Goal: Task Accomplishment & Management: Complete application form

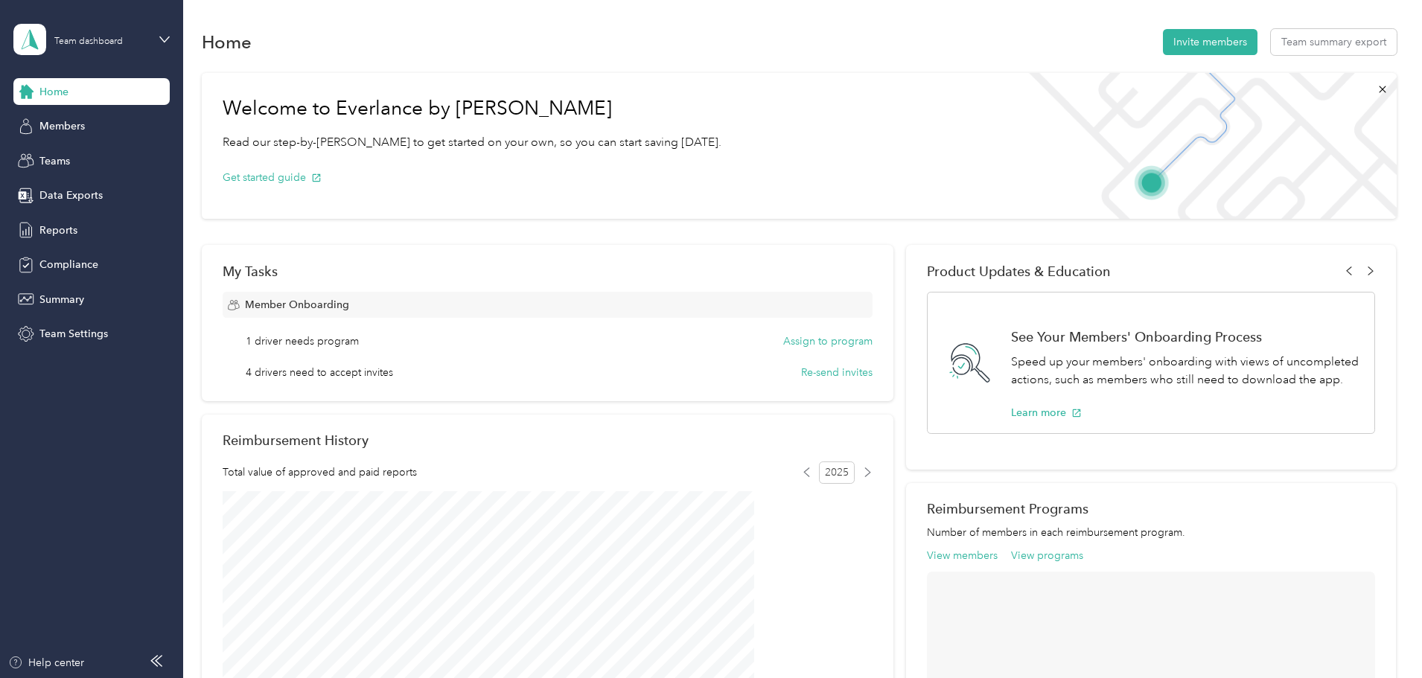
click at [507, 30] on div "Home Invite members Team summary export" at bounding box center [799, 41] width 1195 height 31
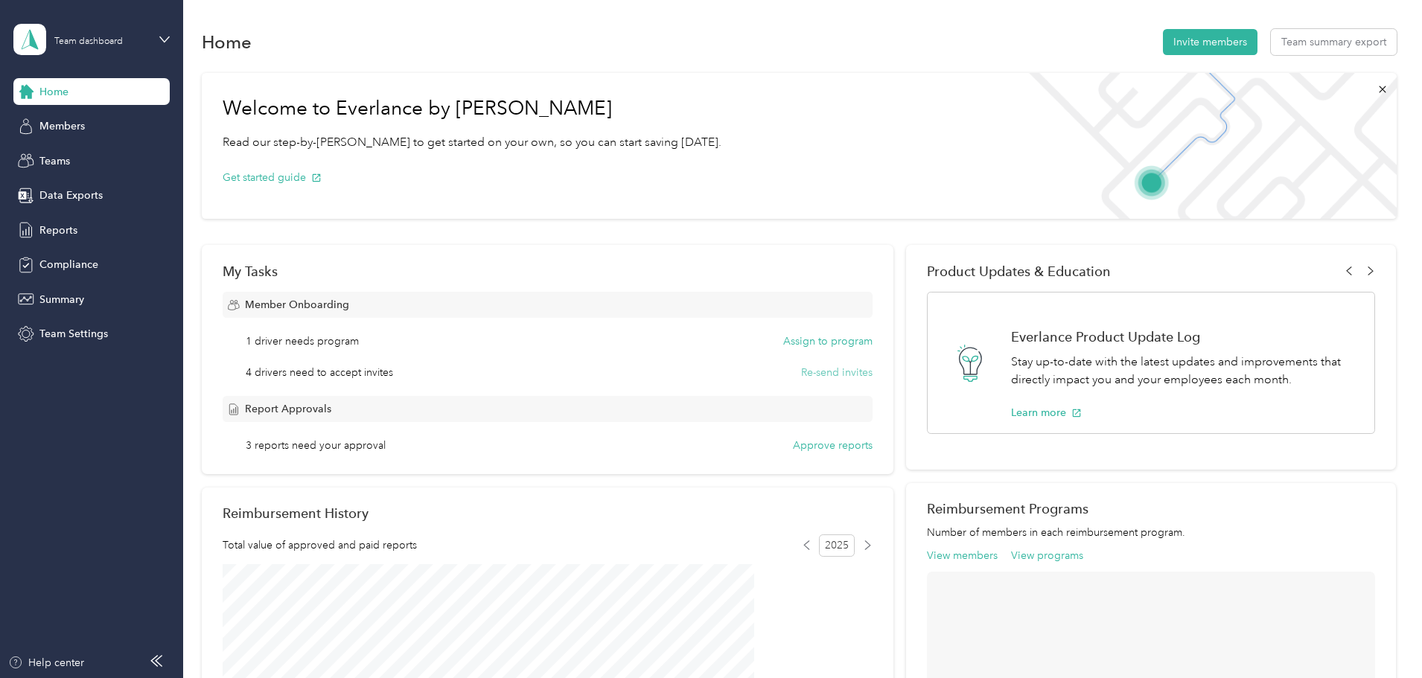
click at [824, 370] on button "Re-send invites" at bounding box center [836, 373] width 71 height 16
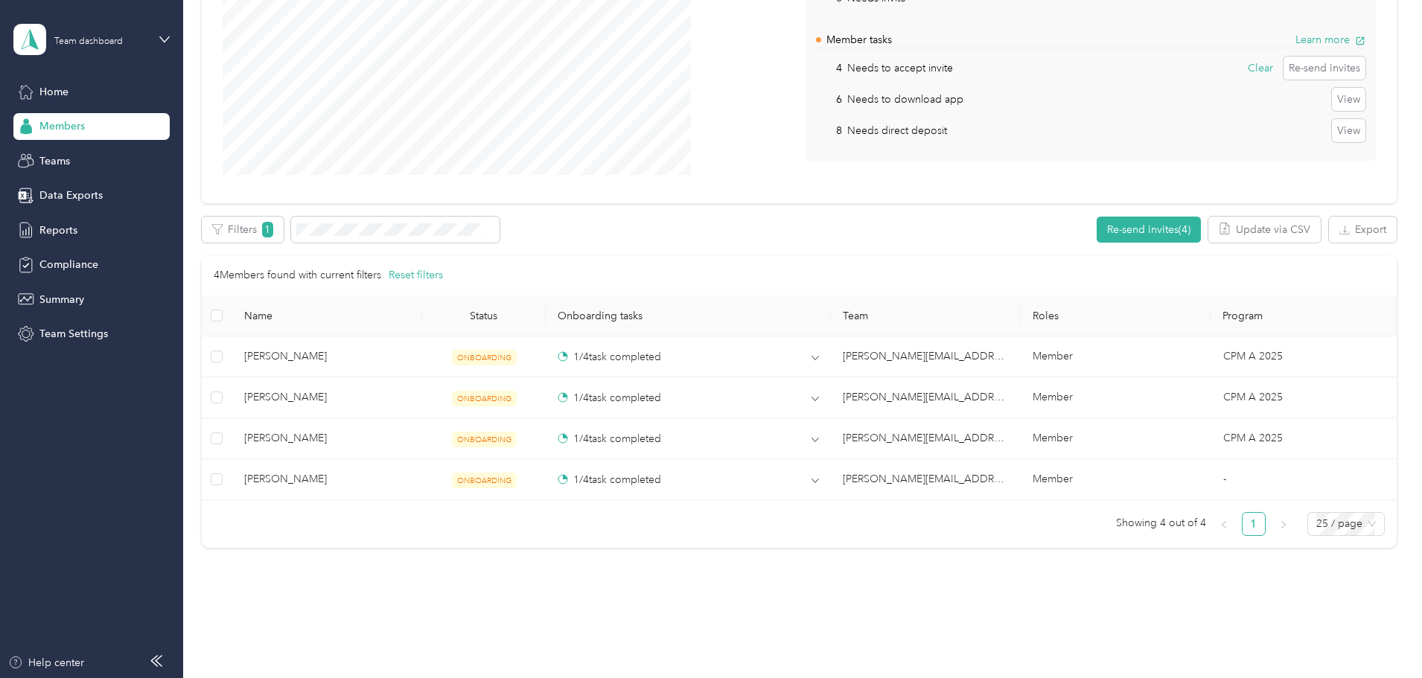
scroll to position [223, 0]
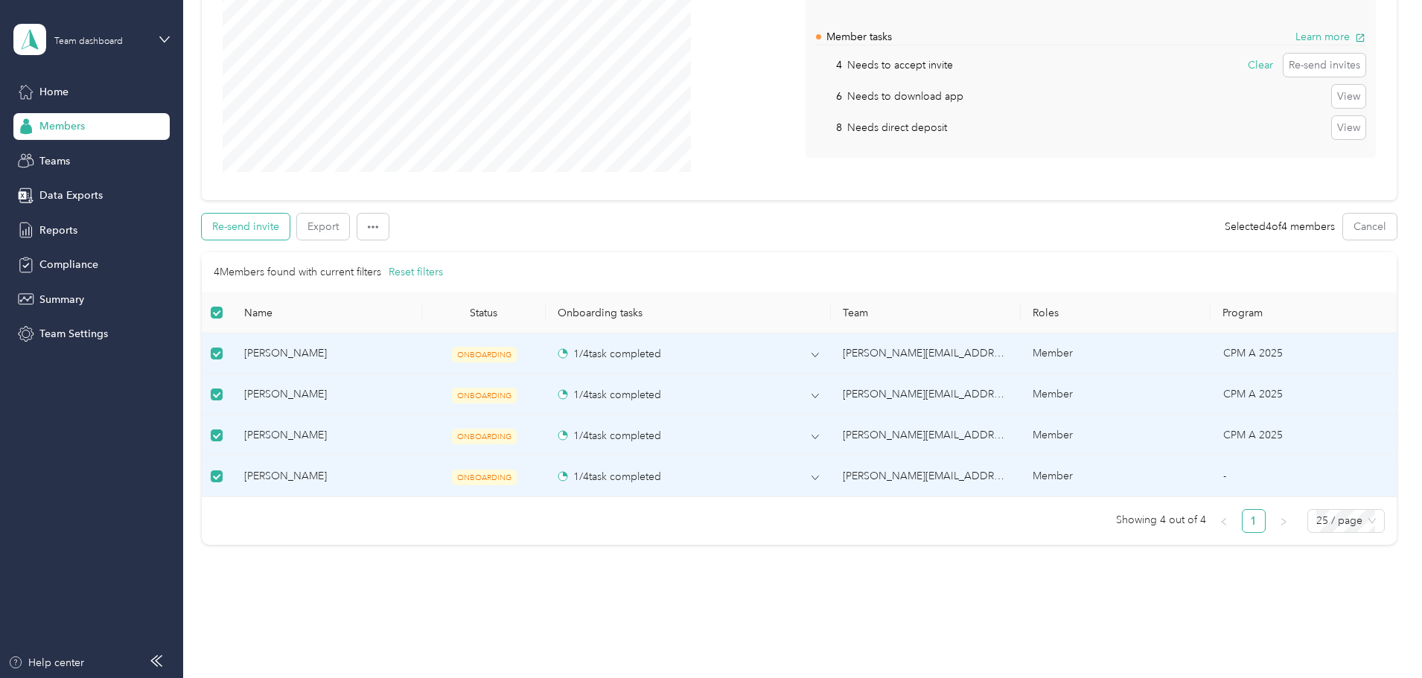
click at [290, 220] on button "Re-send invite" at bounding box center [246, 227] width 88 height 26
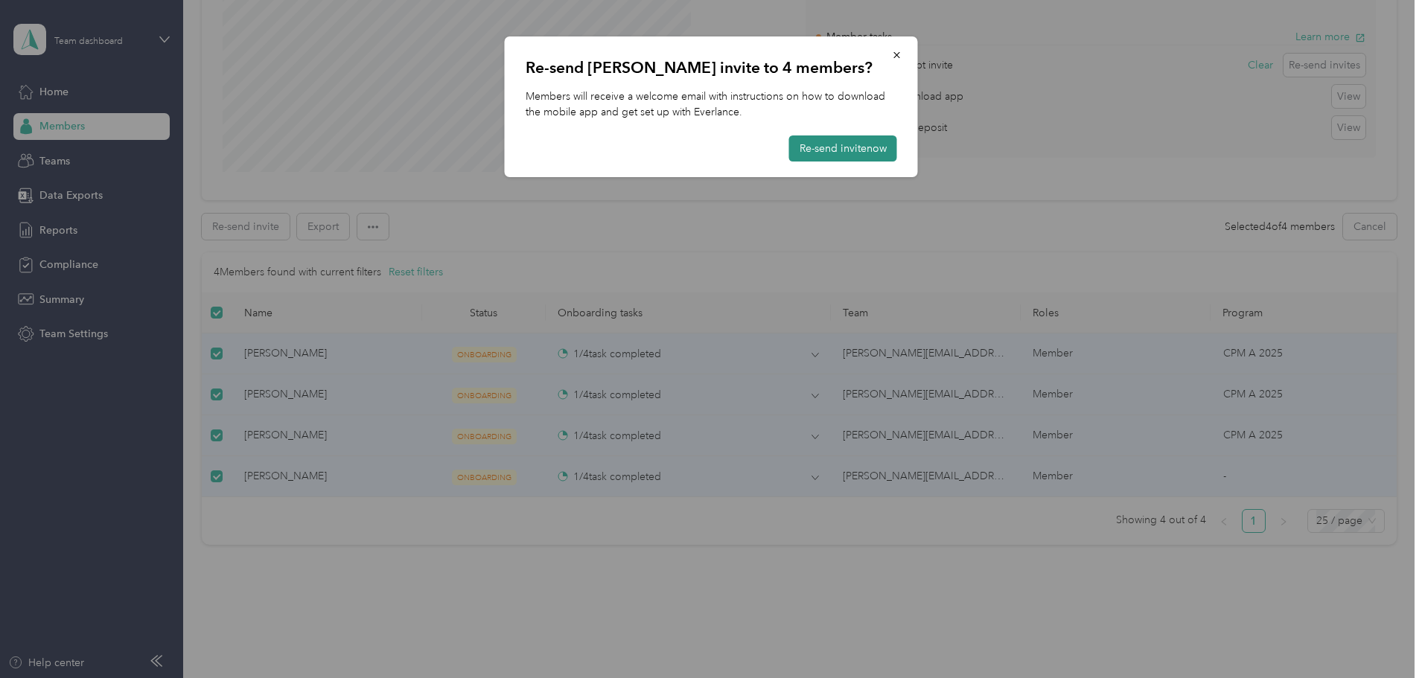
click at [824, 147] on button "Re-send invite now" at bounding box center [843, 149] width 108 height 26
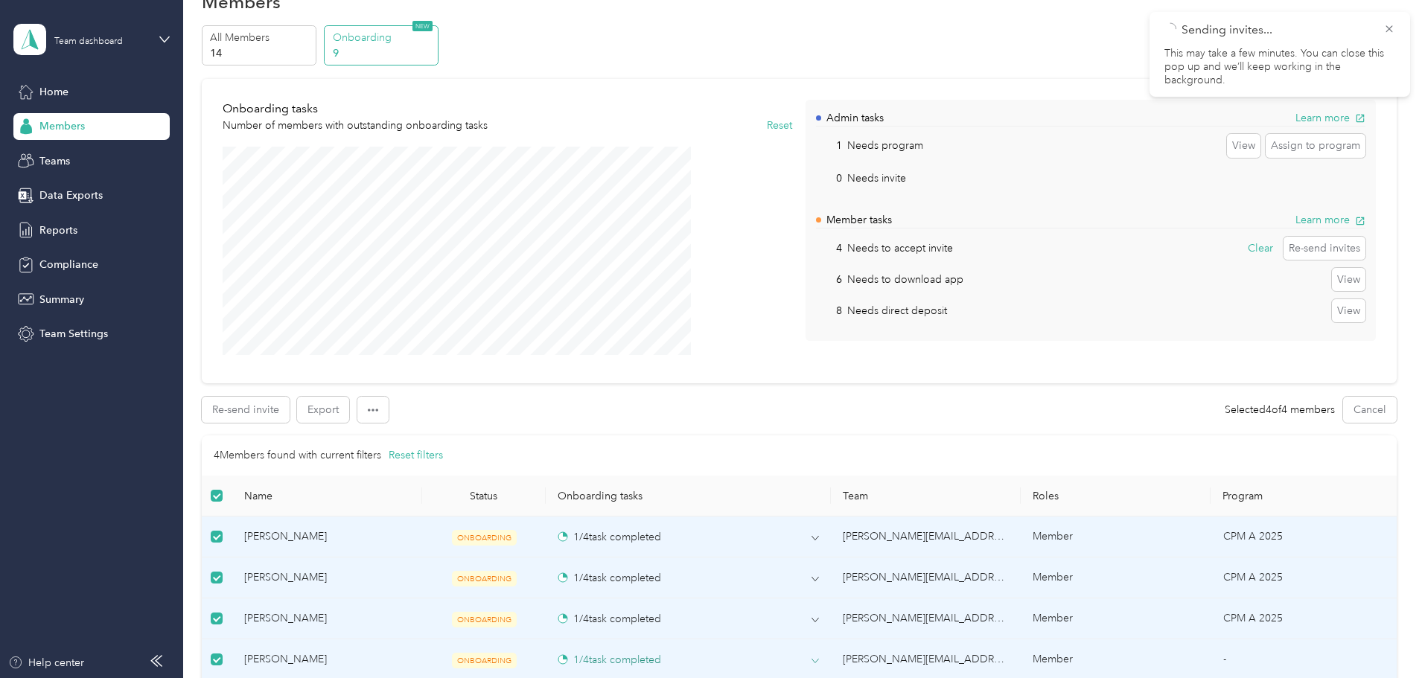
scroll to position [0, 0]
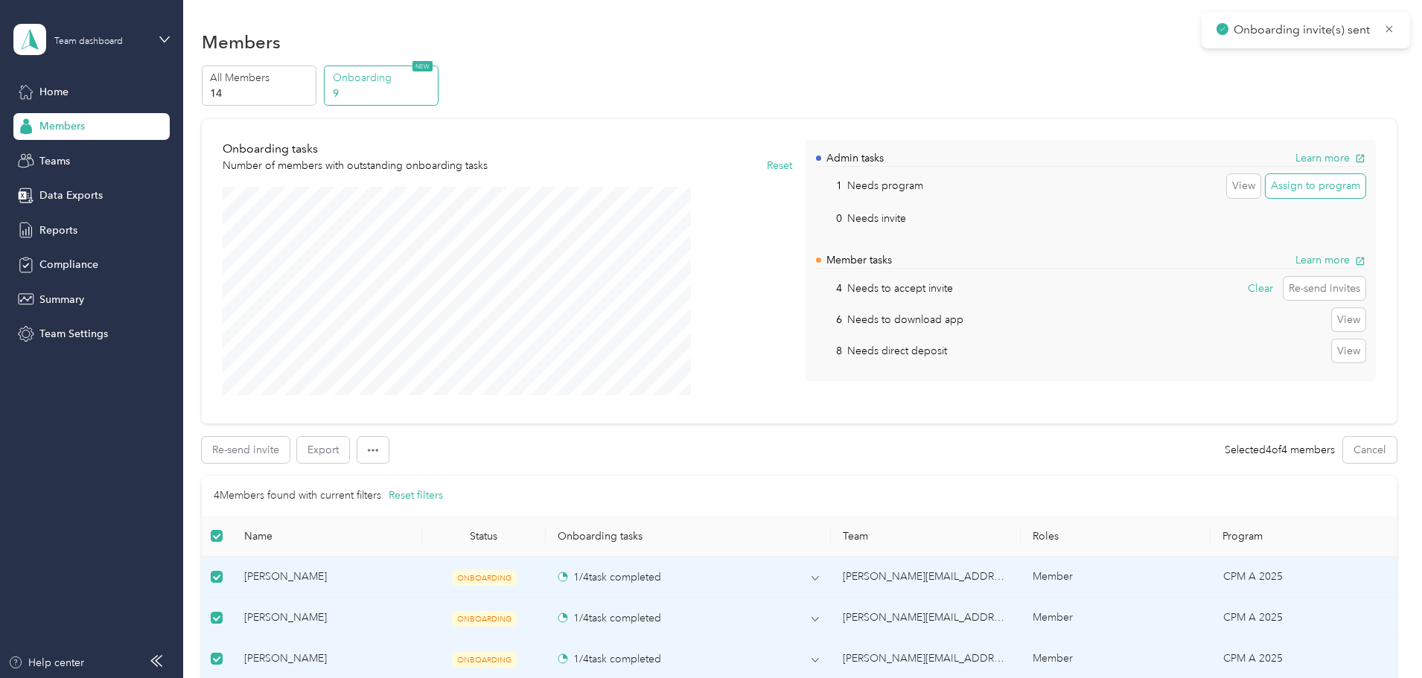
click at [1266, 188] on button "Assign to program" at bounding box center [1316, 186] width 100 height 24
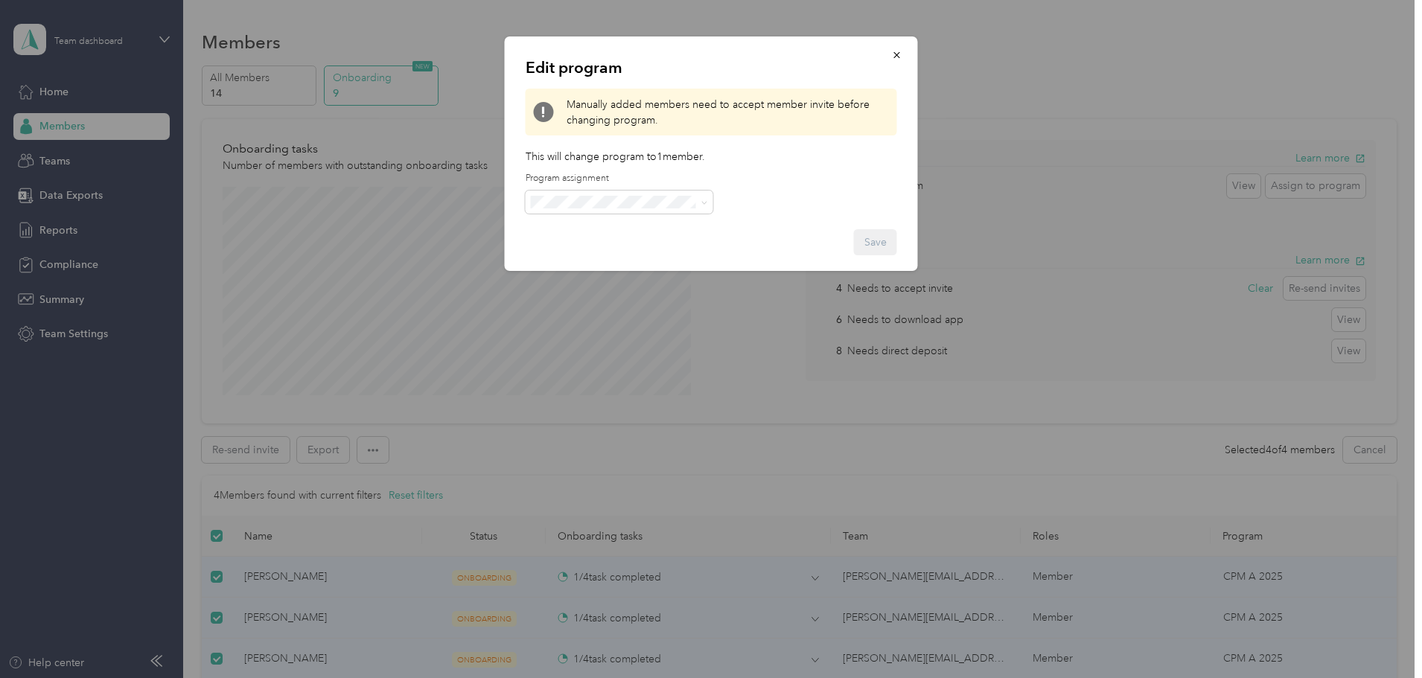
click at [775, 199] on div "Edit program Manually added members need to accept member invite before changin…" at bounding box center [711, 153] width 413 height 235
click at [892, 53] on icon "button" at bounding box center [897, 55] width 10 height 10
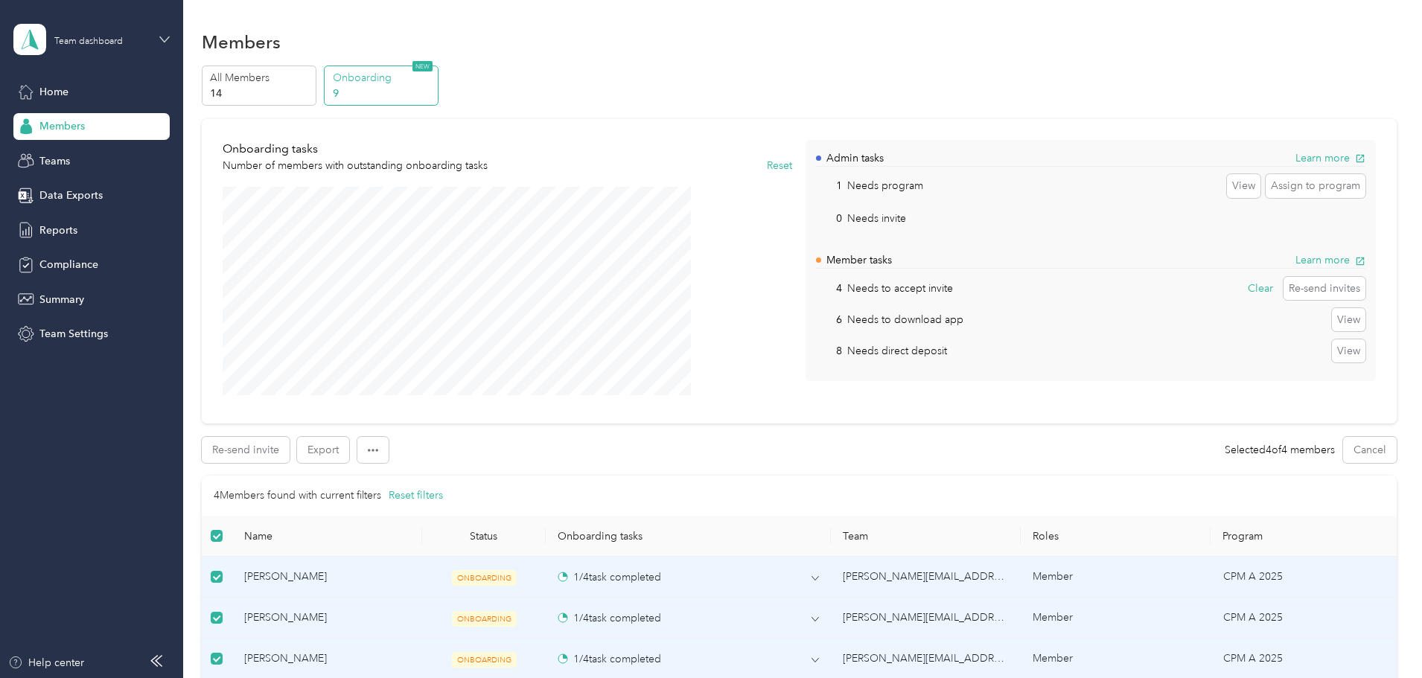
click at [166, 35] on icon at bounding box center [164, 39] width 10 height 10
click at [87, 163] on div "Team dashboard Personal dashboard Log out" at bounding box center [254, 156] width 461 height 94
click at [113, 42] on div "Team dashboard" at bounding box center [88, 41] width 69 height 9
click at [49, 153] on div "Personal dashboard" at bounding box center [74, 156] width 94 height 16
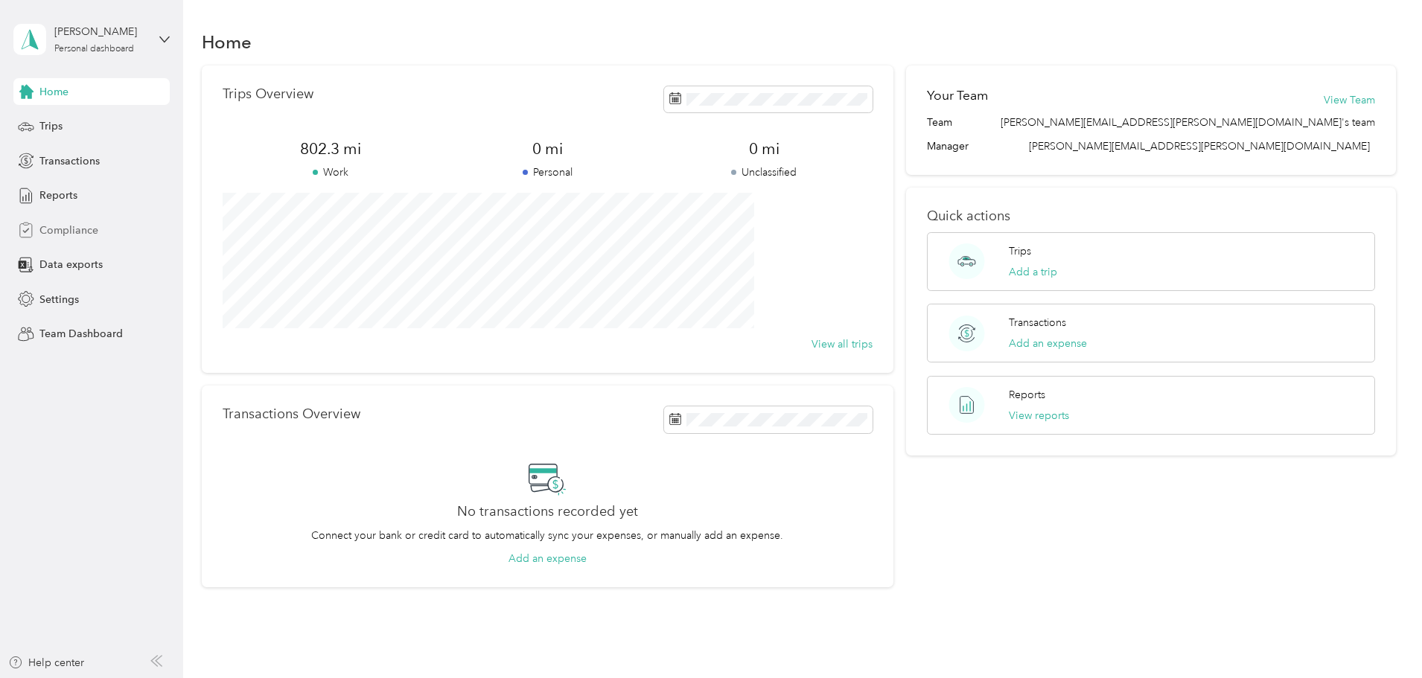
click at [54, 231] on span "Compliance" at bounding box center [68, 231] width 59 height 16
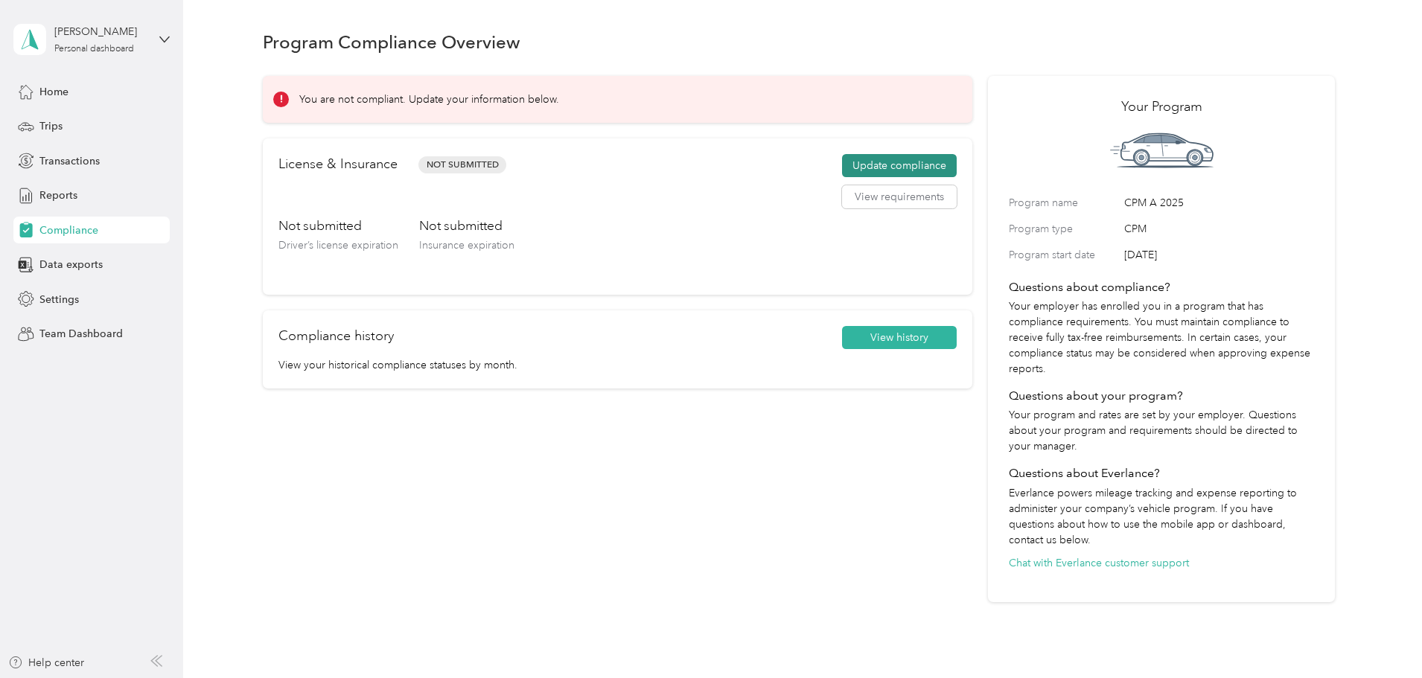
click at [876, 165] on button "Update compliance" at bounding box center [899, 166] width 115 height 24
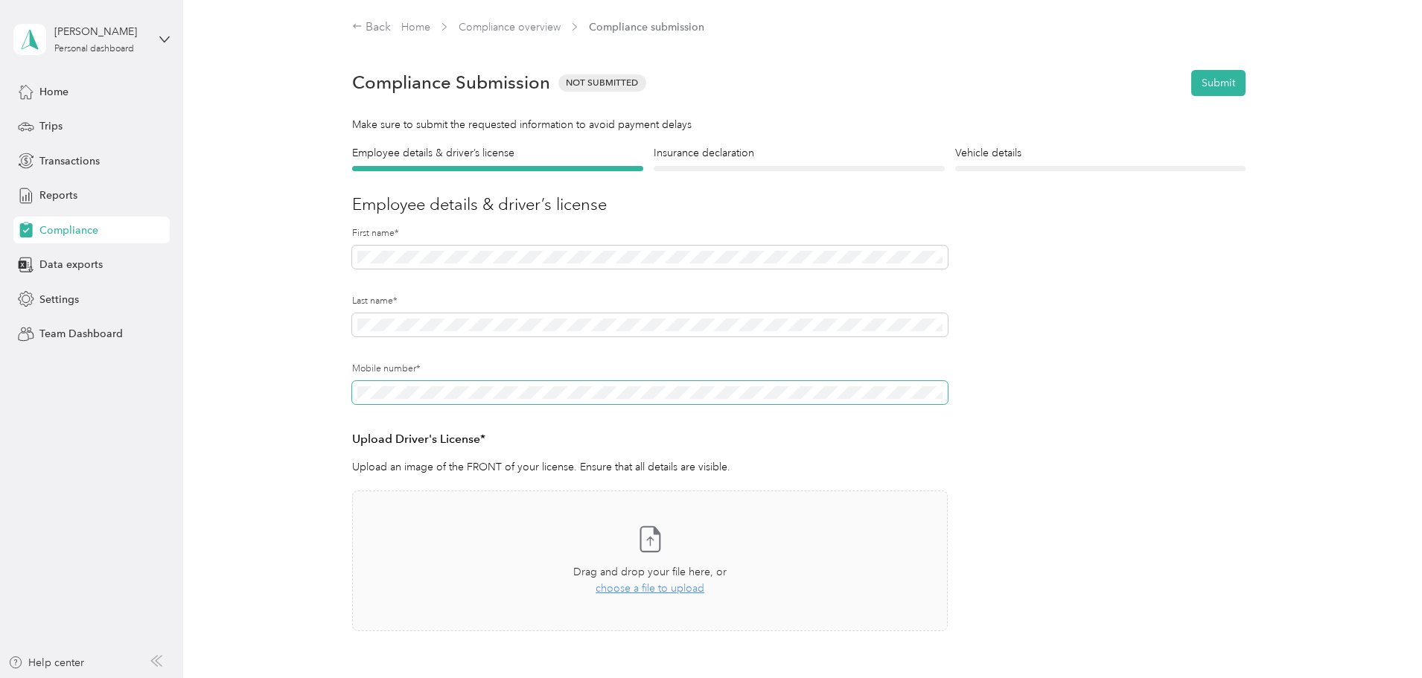
scroll to position [74, 0]
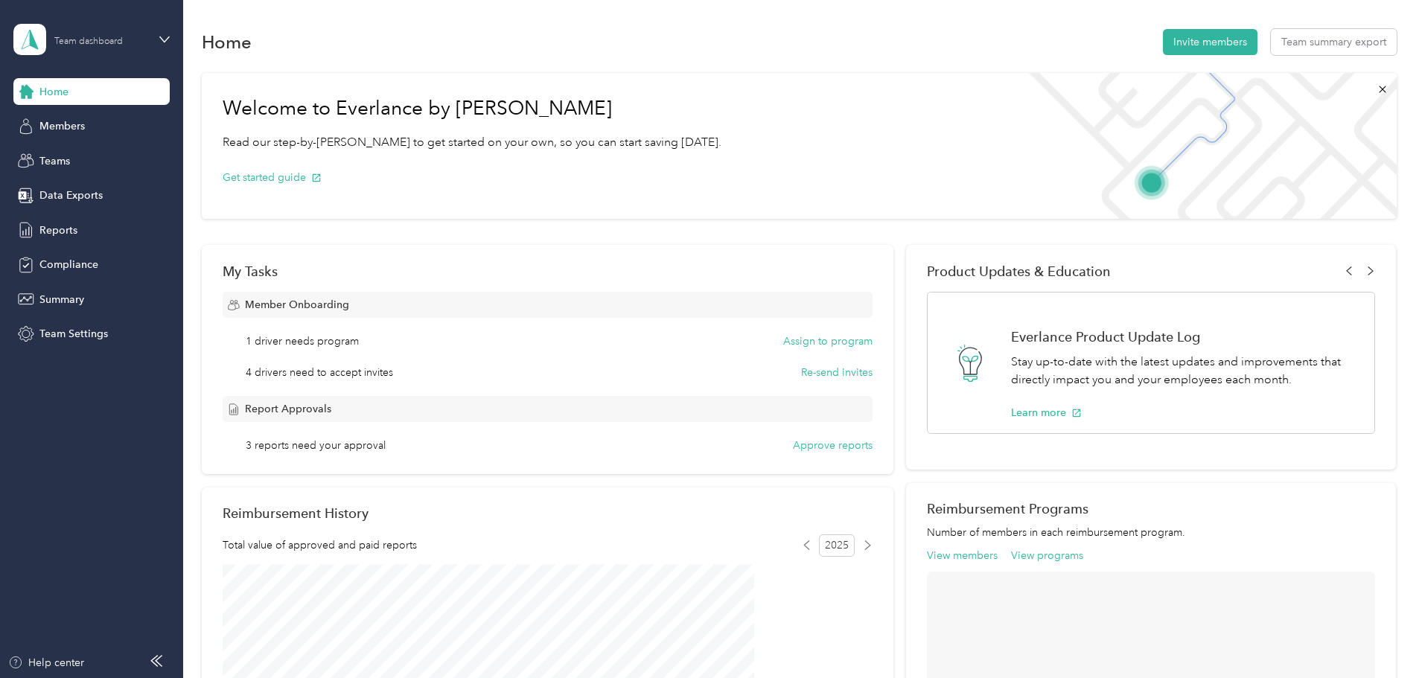
click at [72, 37] on div "Team dashboard" at bounding box center [88, 41] width 69 height 9
click at [71, 156] on div "Personal dashboard" at bounding box center [74, 151] width 94 height 16
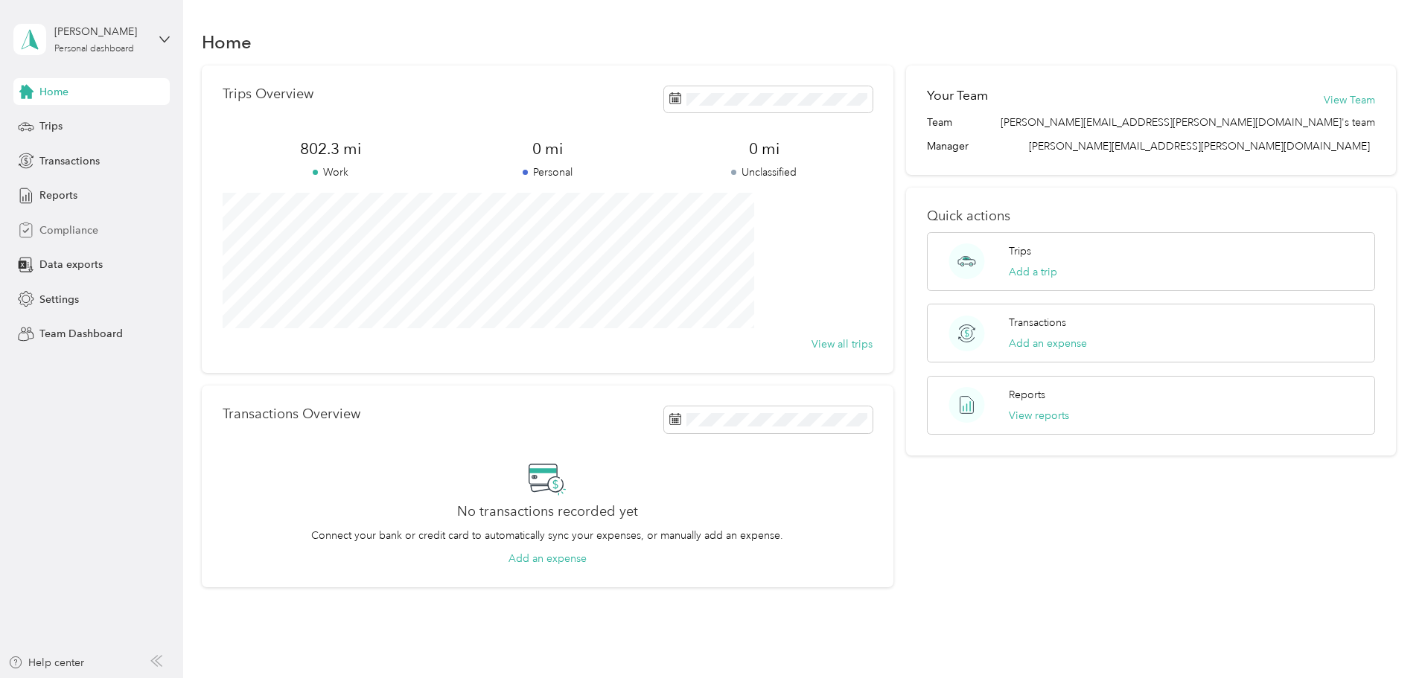
click at [66, 229] on span "Compliance" at bounding box center [68, 231] width 59 height 16
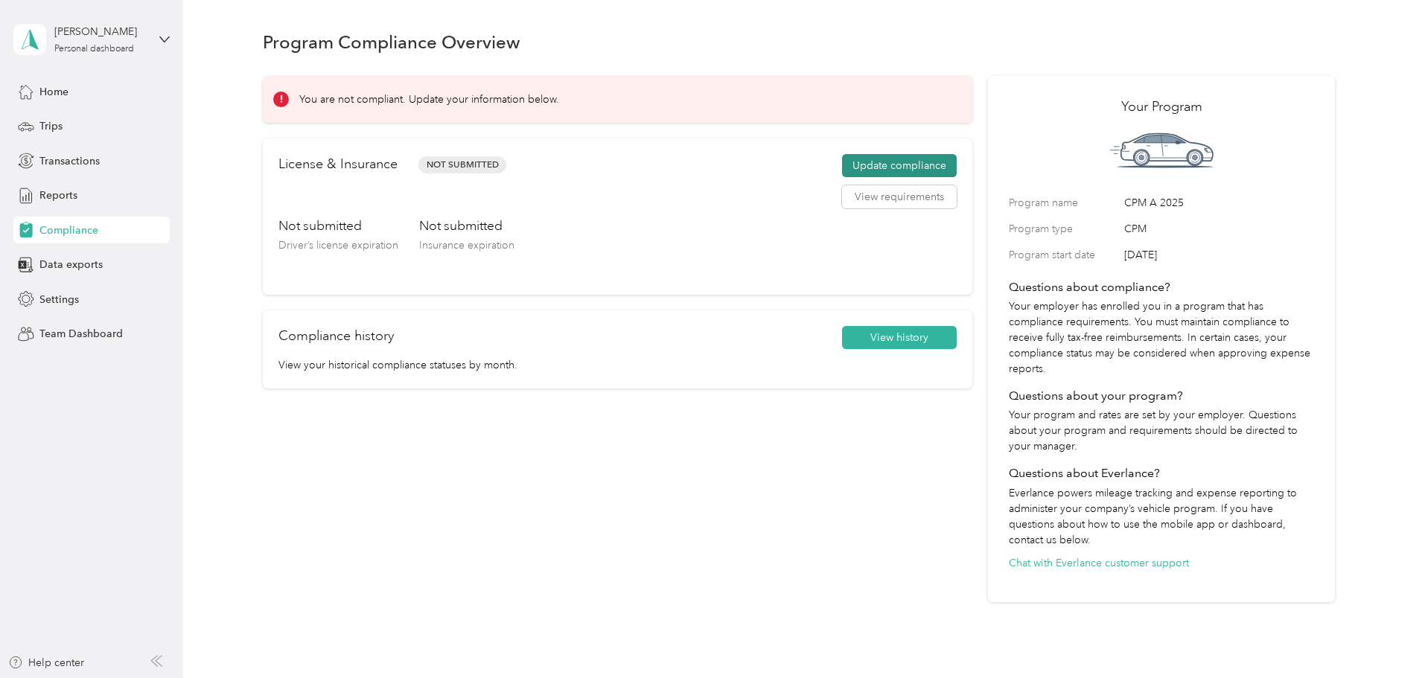
click at [857, 170] on button "Update compliance" at bounding box center [899, 166] width 115 height 24
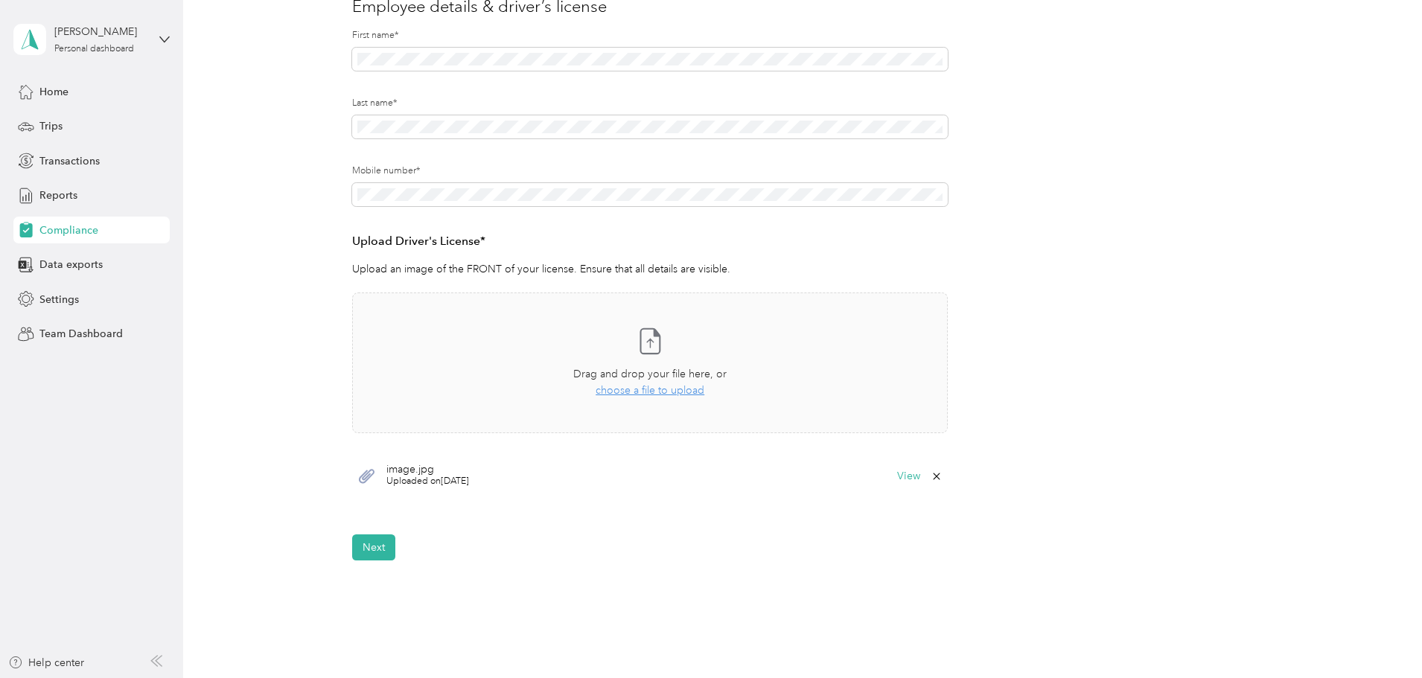
scroll to position [223, 0]
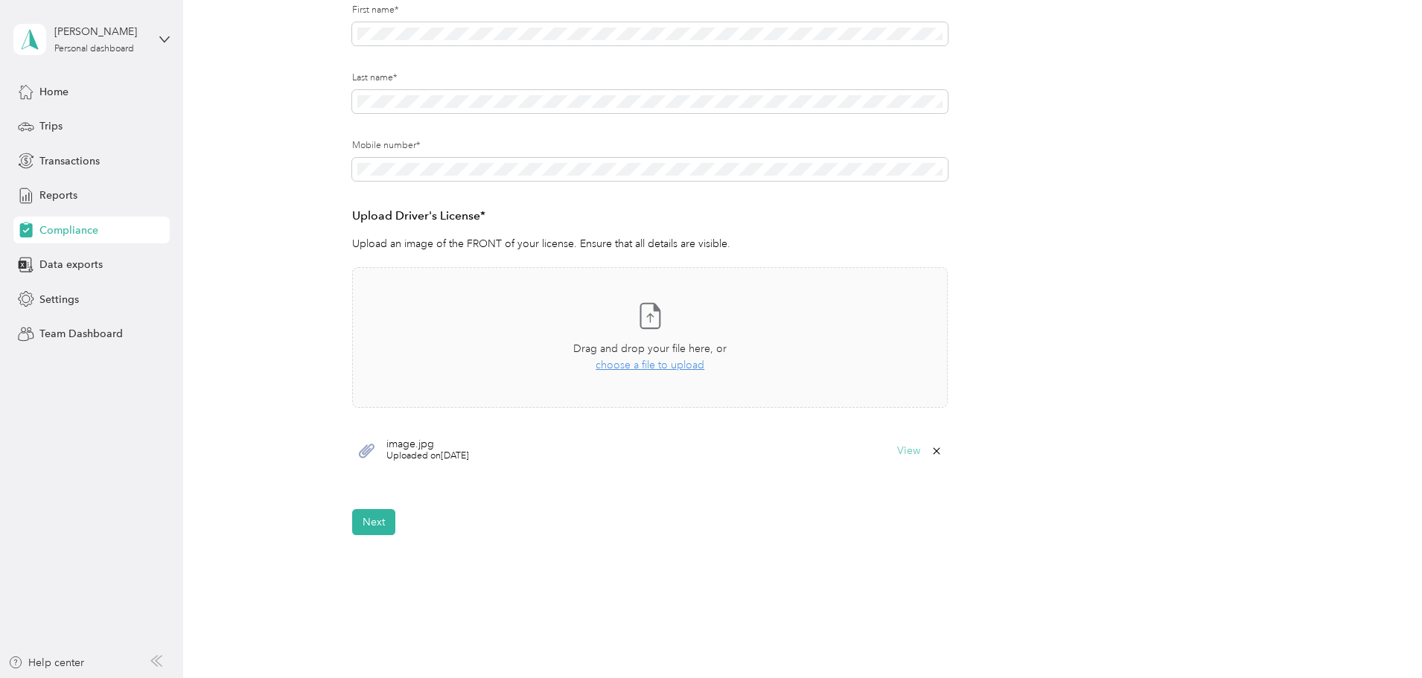
click at [906, 448] on button "View" at bounding box center [908, 451] width 23 height 10
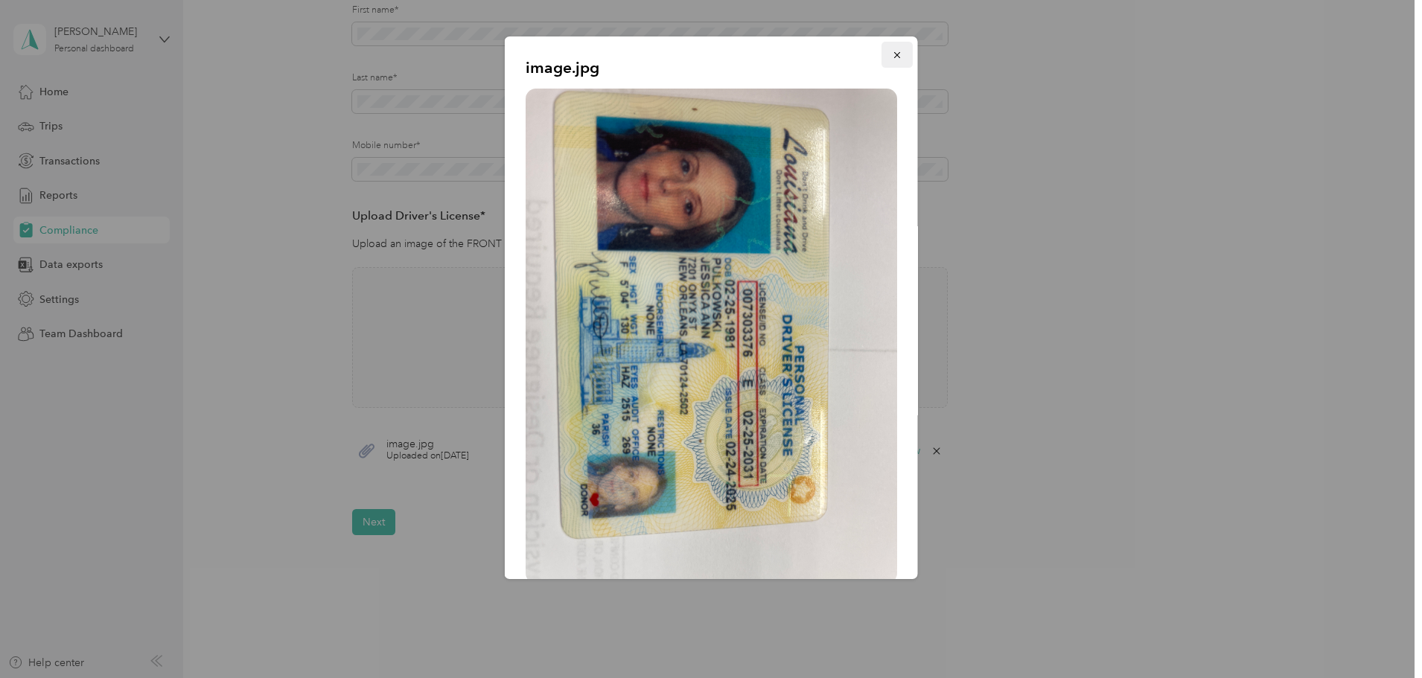
click at [892, 51] on icon "button" at bounding box center [897, 55] width 10 height 10
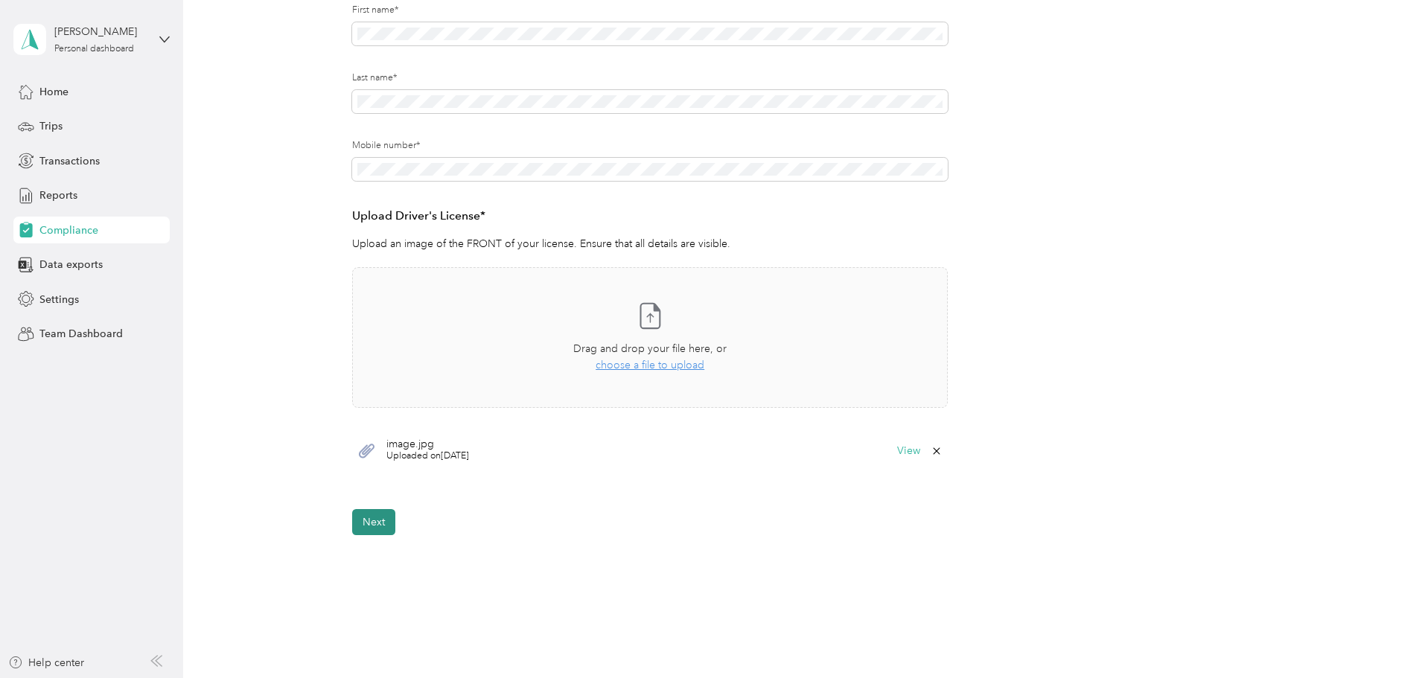
click at [378, 524] on button "Next" at bounding box center [373, 522] width 43 height 26
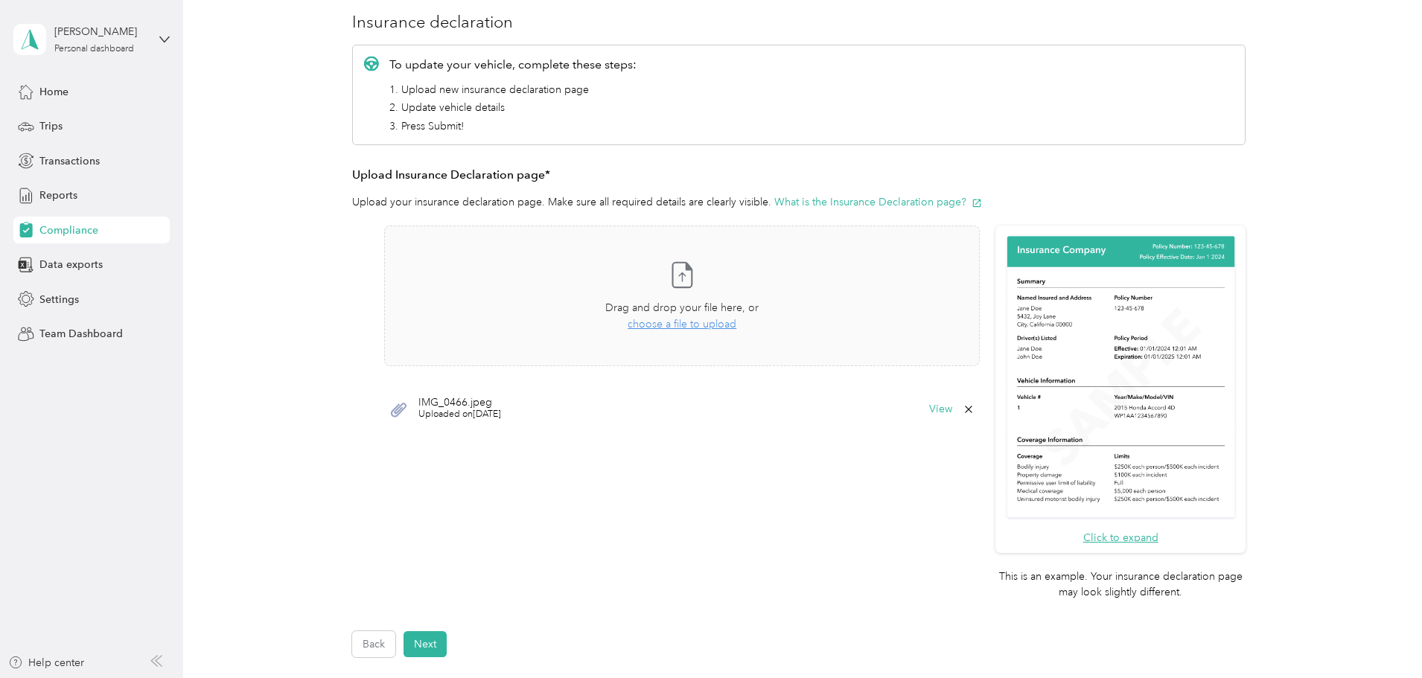
scroll to position [223, 0]
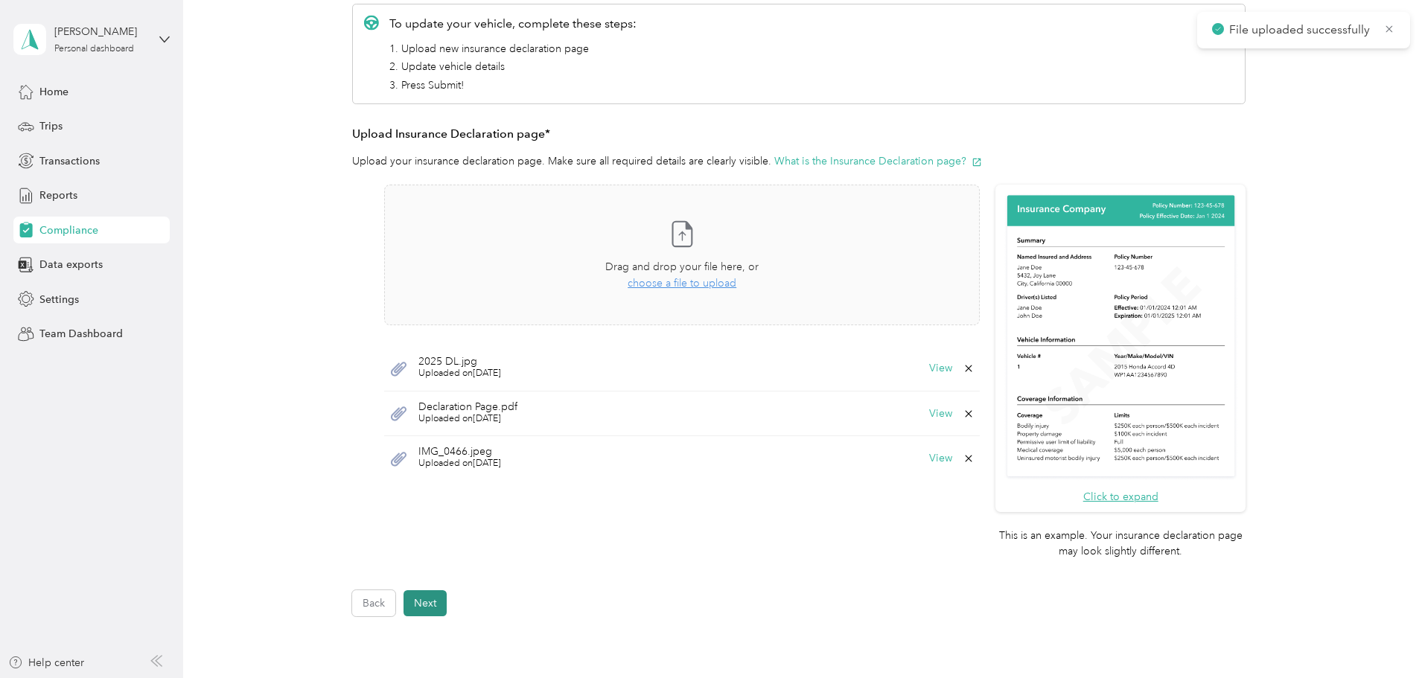
click at [417, 601] on button "Next" at bounding box center [425, 604] width 43 height 26
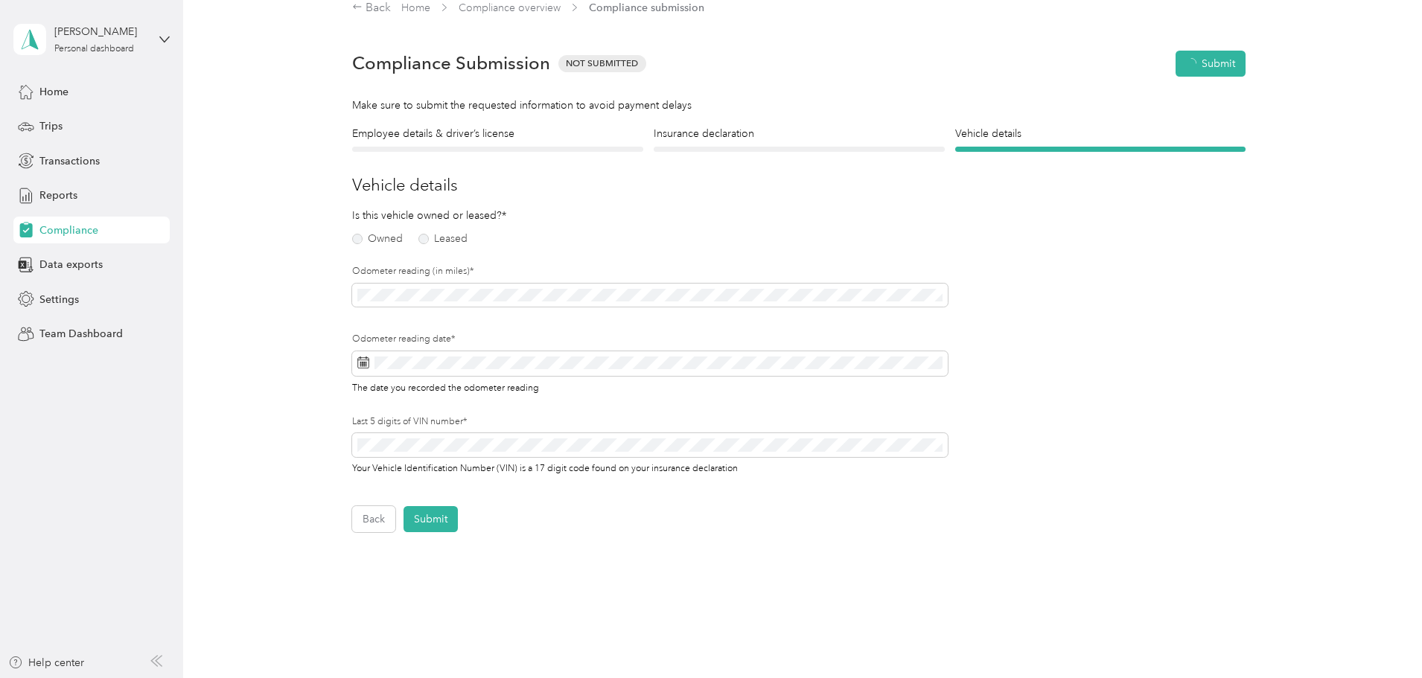
scroll to position [19, 0]
click at [372, 236] on label "Owned" at bounding box center [377, 240] width 51 height 10
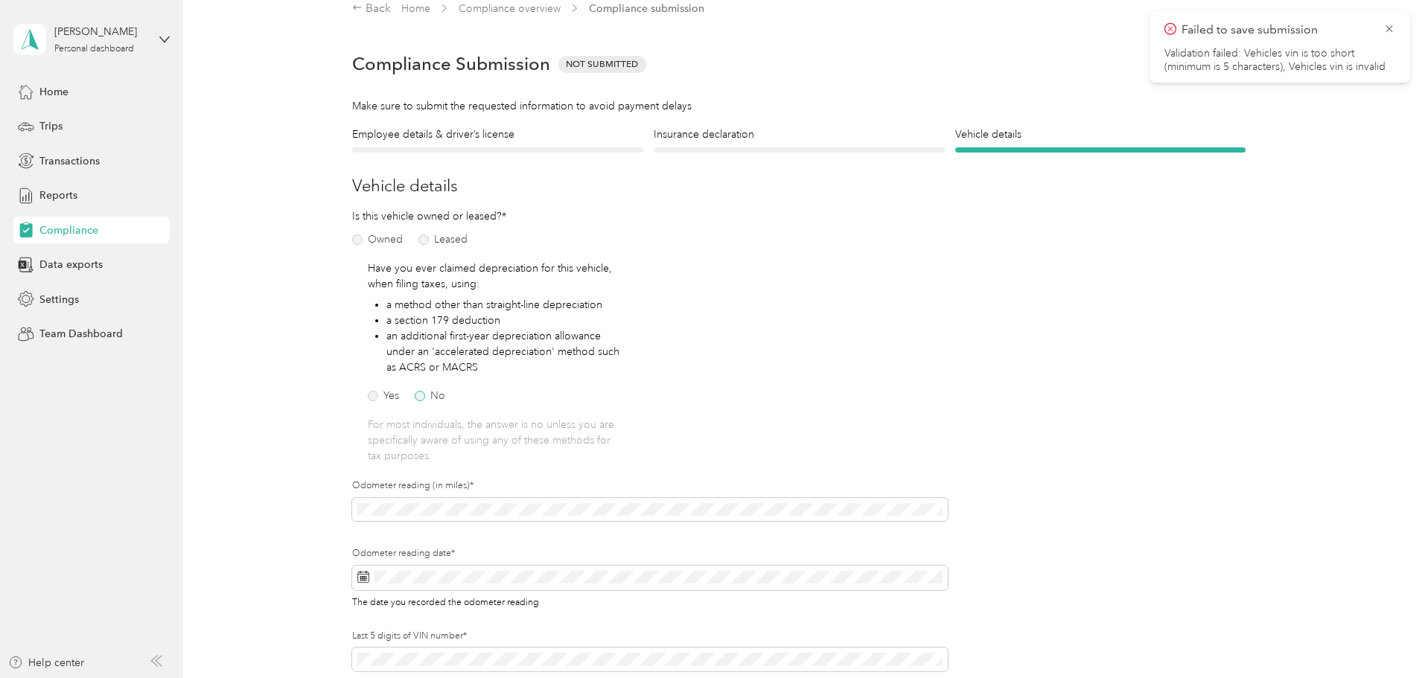
click at [422, 397] on label "No" at bounding box center [430, 396] width 31 height 10
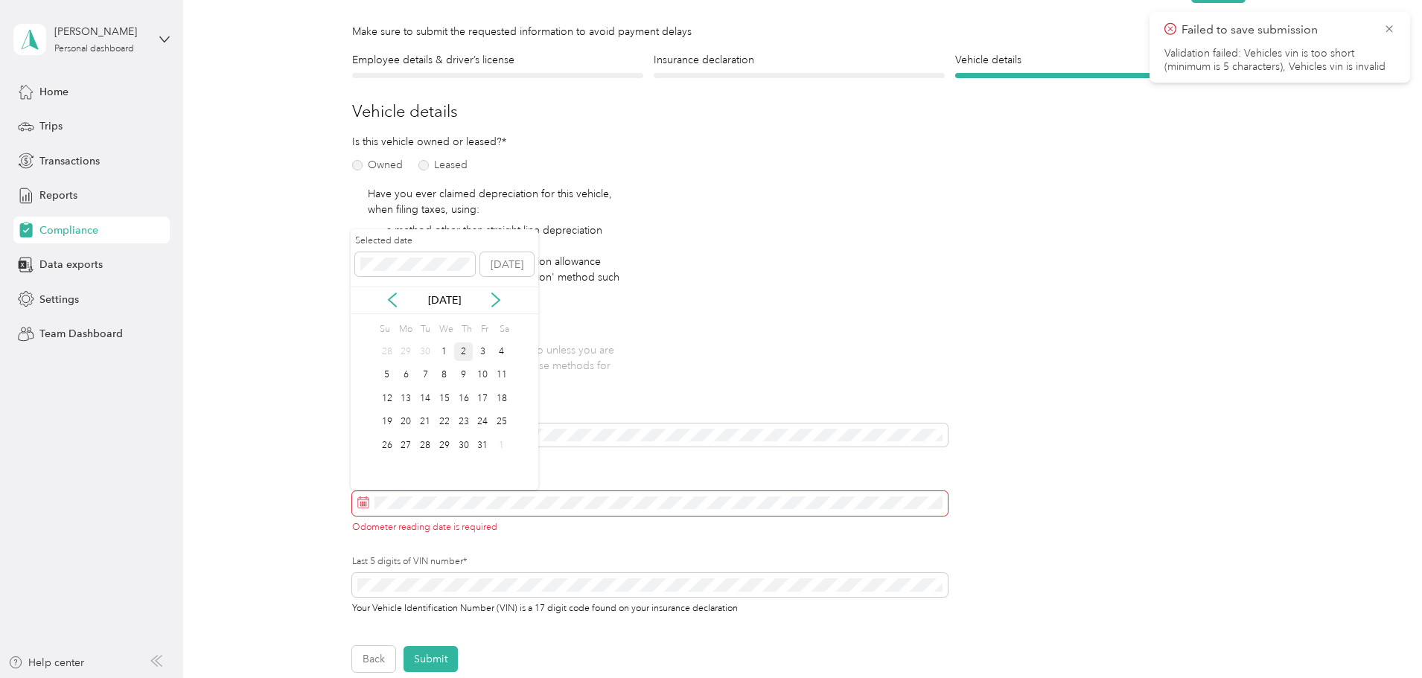
click at [462, 346] on div "2" at bounding box center [463, 352] width 19 height 19
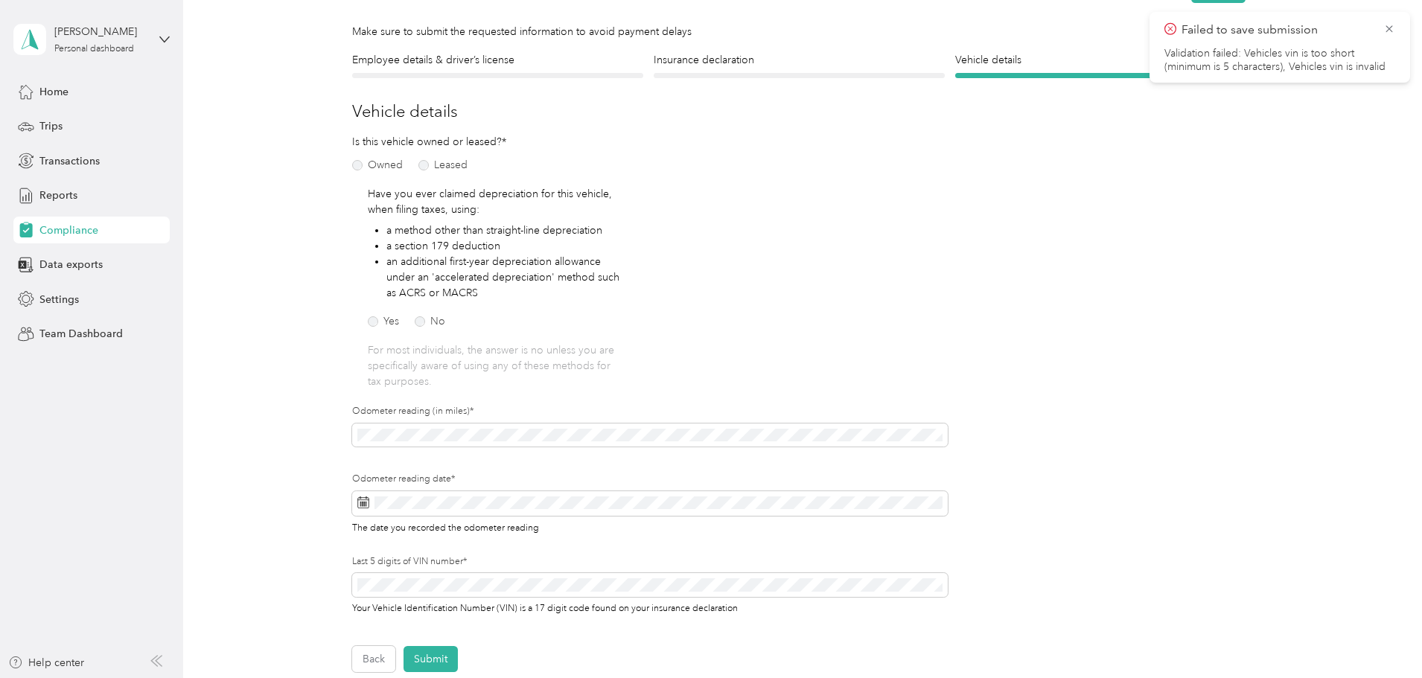
click at [279, 541] on div "Employee details & driver’s license License Insurance declaration Insurance Veh…" at bounding box center [799, 362] width 1072 height 620
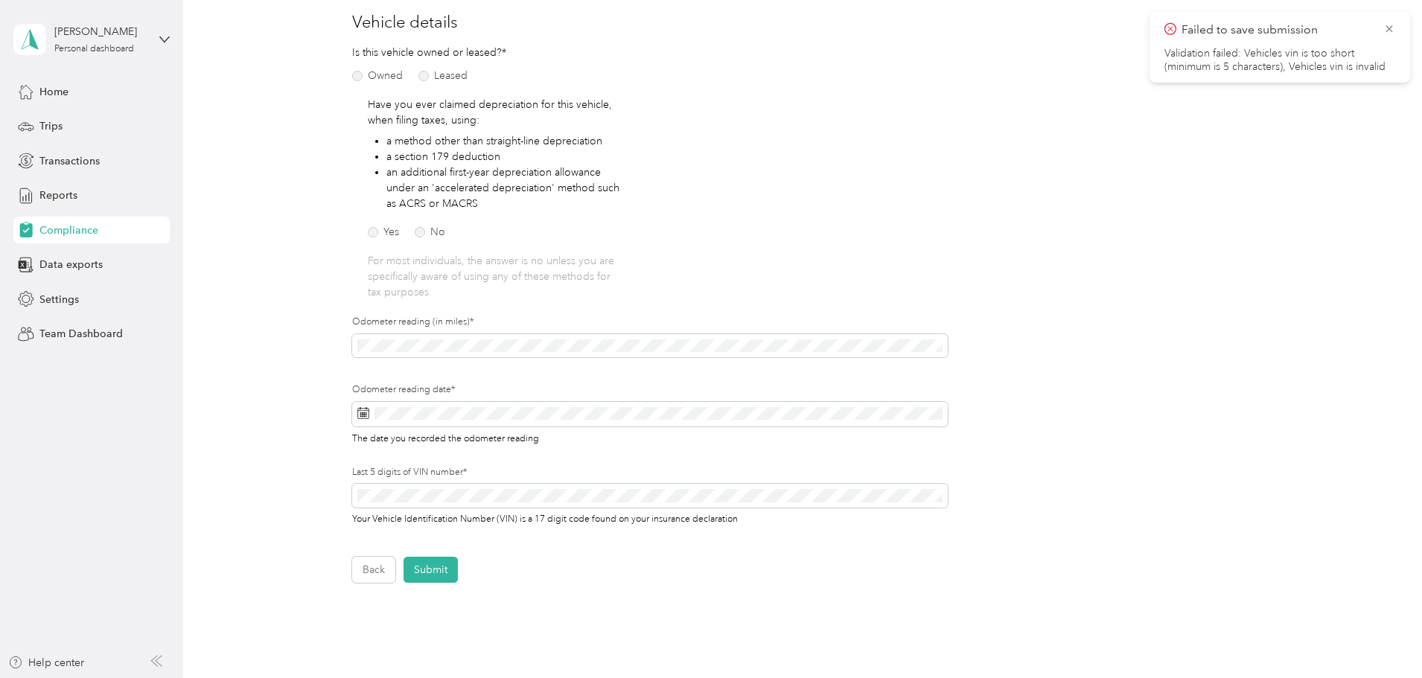
scroll to position [242, 0]
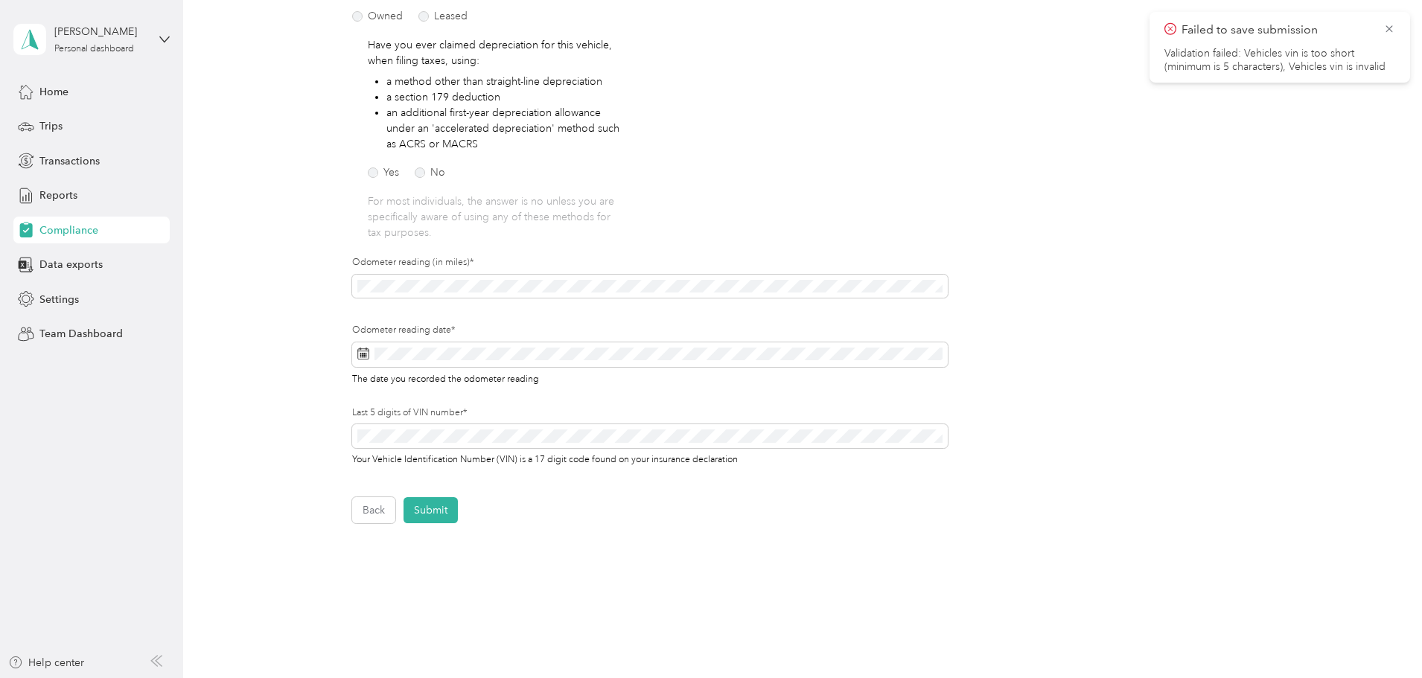
click at [575, 517] on div "Back Submit" at bounding box center [799, 510] width 894 height 26
click at [429, 512] on button "Submit" at bounding box center [431, 510] width 54 height 26
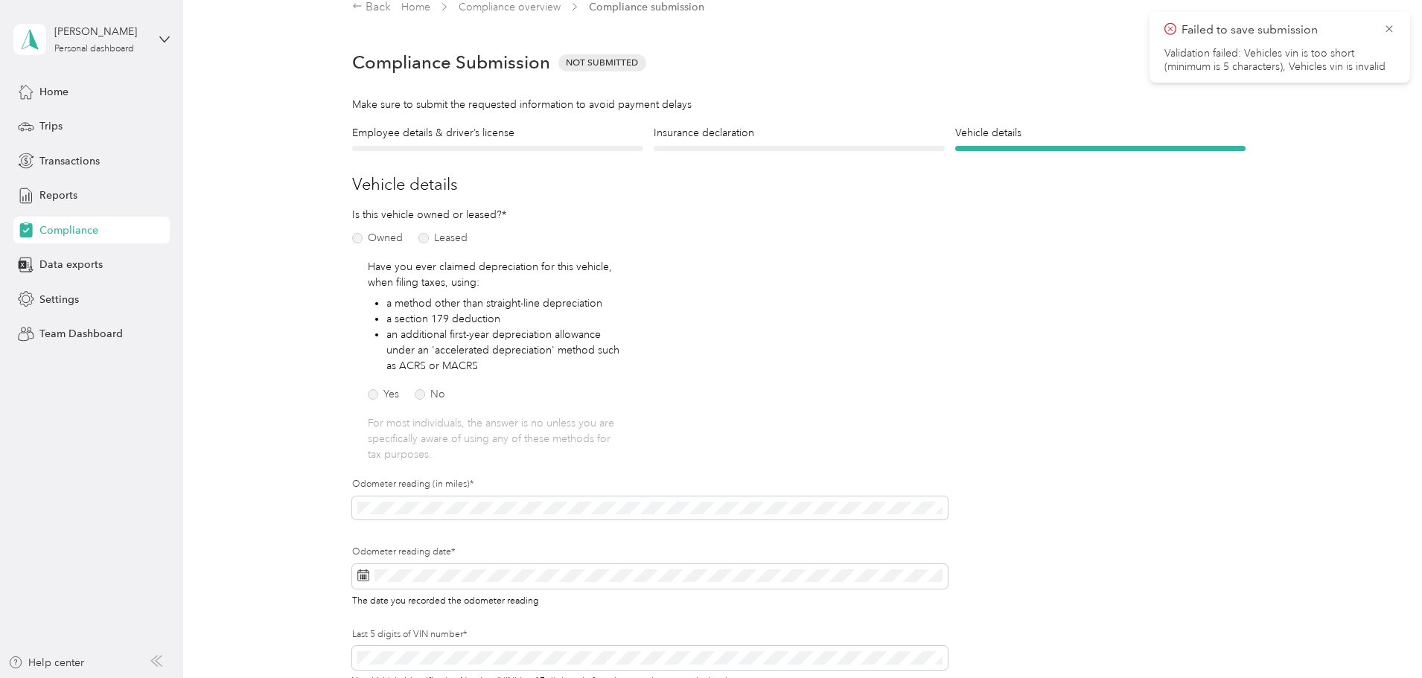
scroll to position [19, 0]
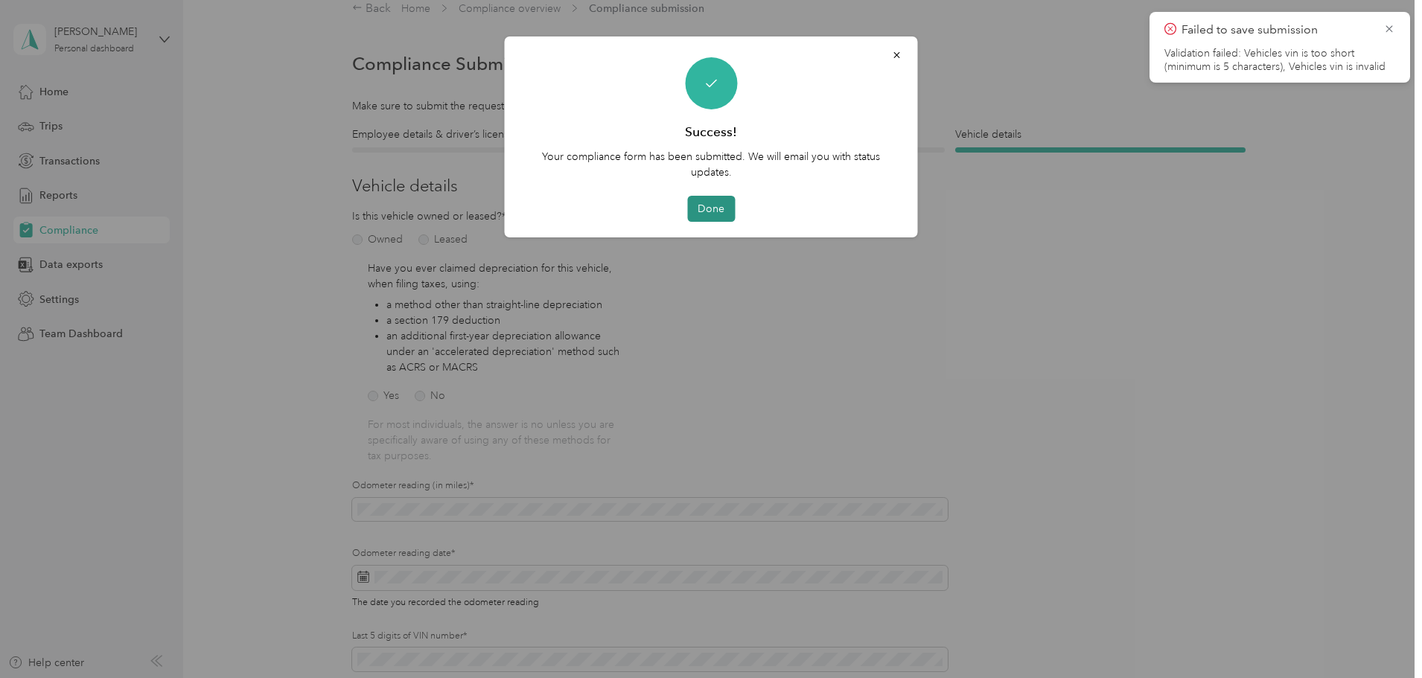
click at [716, 208] on button "Done" at bounding box center [711, 209] width 48 height 26
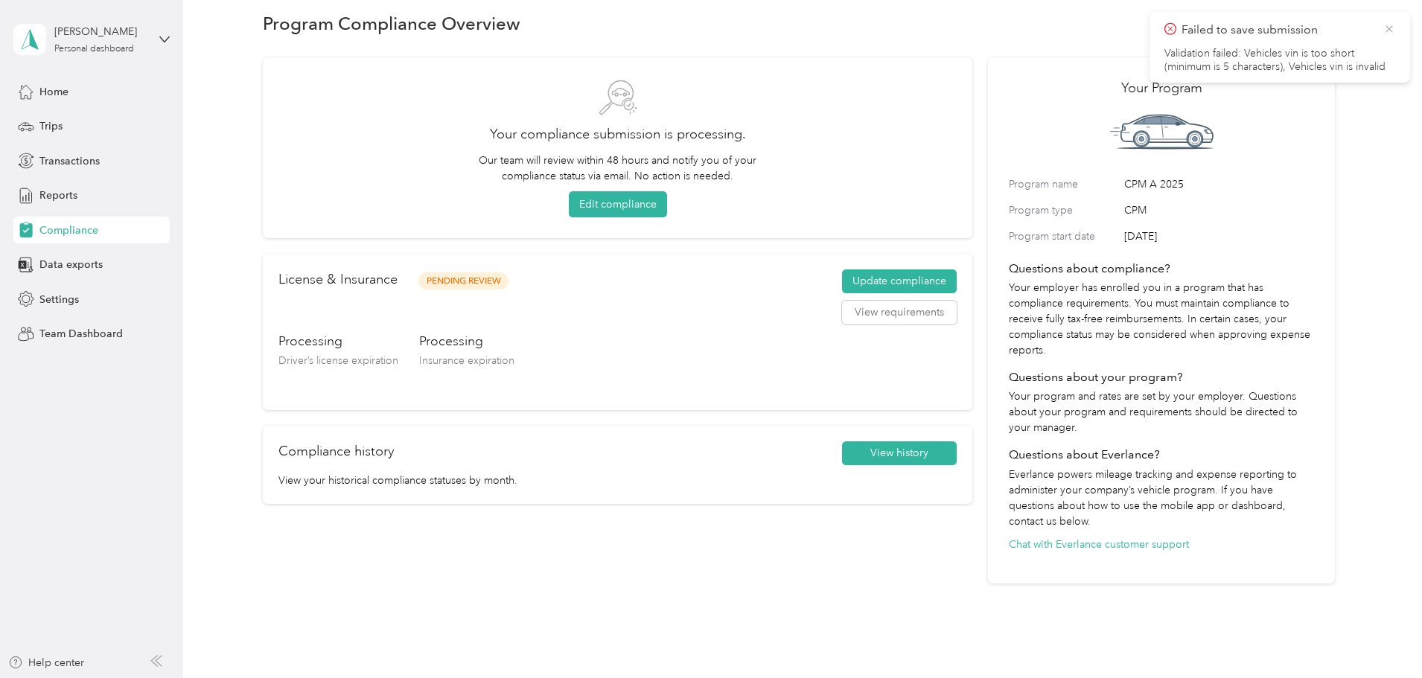
click at [1384, 26] on icon at bounding box center [1390, 28] width 12 height 13
click at [886, 275] on button "Update compliance" at bounding box center [899, 282] width 115 height 24
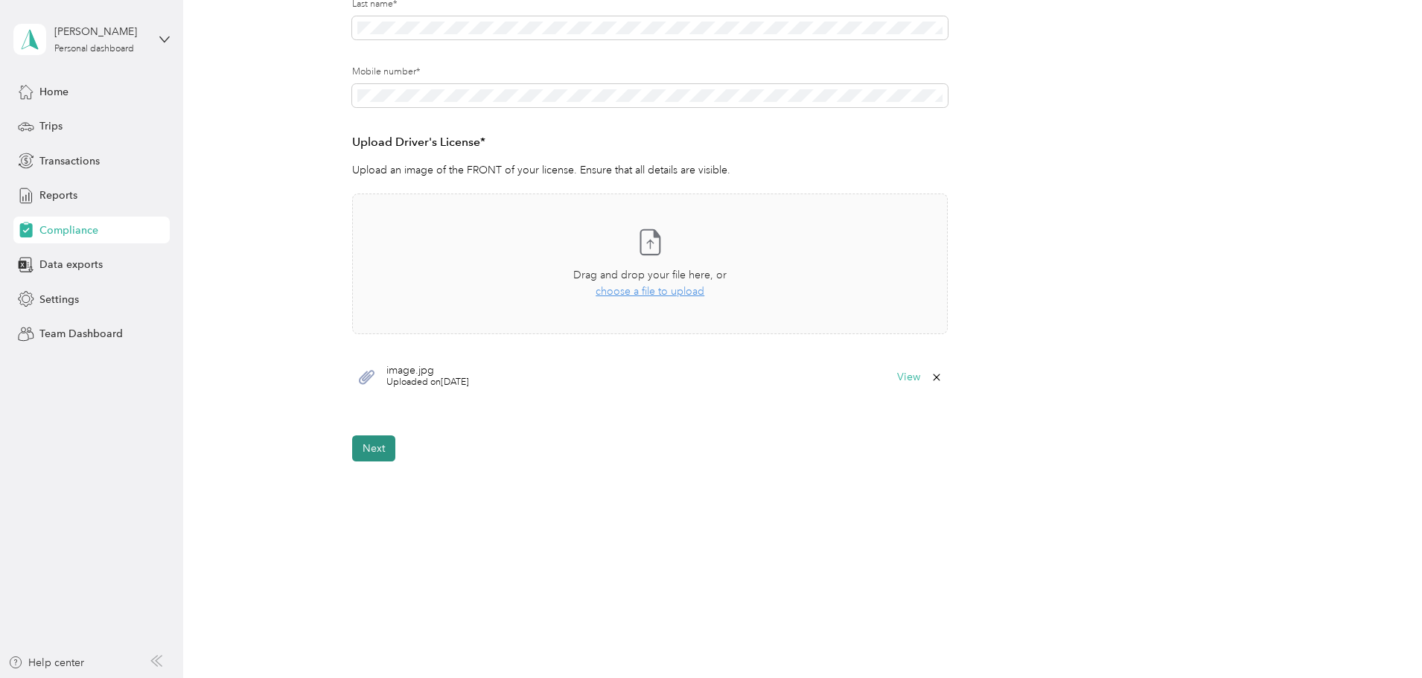
click at [366, 452] on button "Next" at bounding box center [373, 449] width 43 height 26
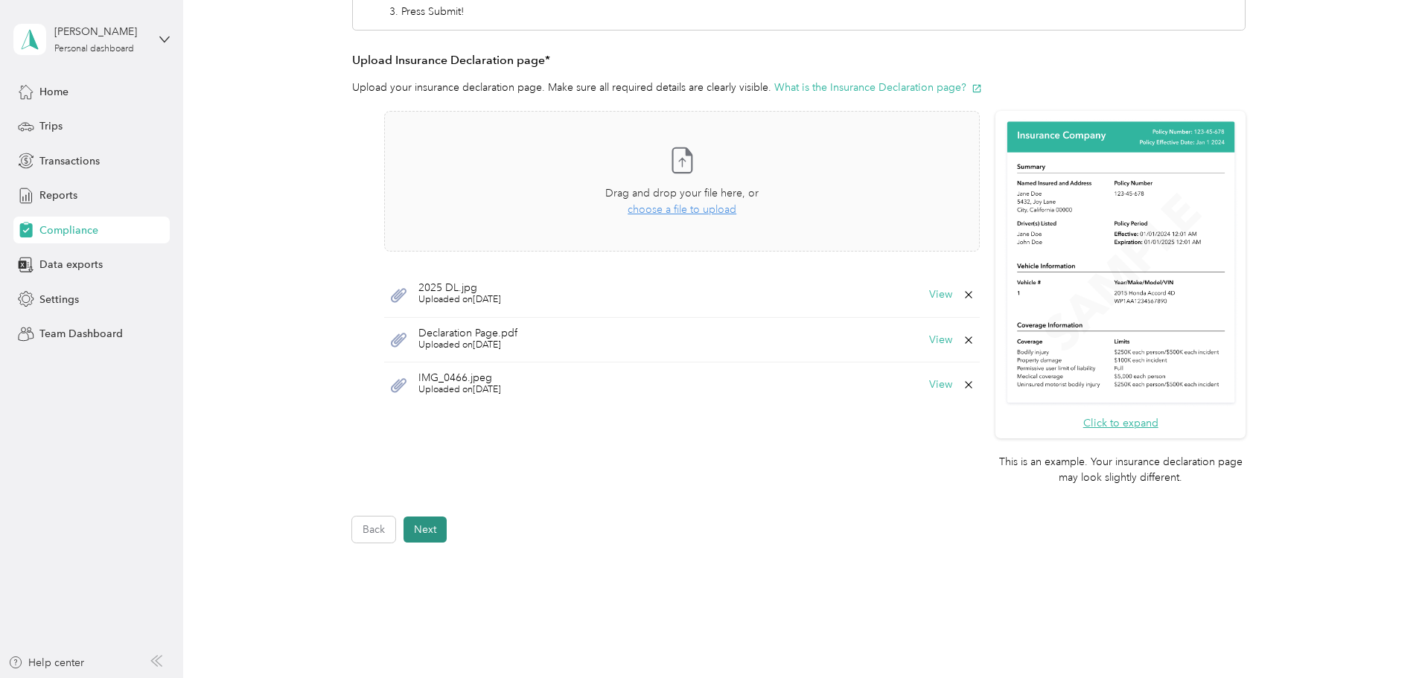
scroll to position [378, 0]
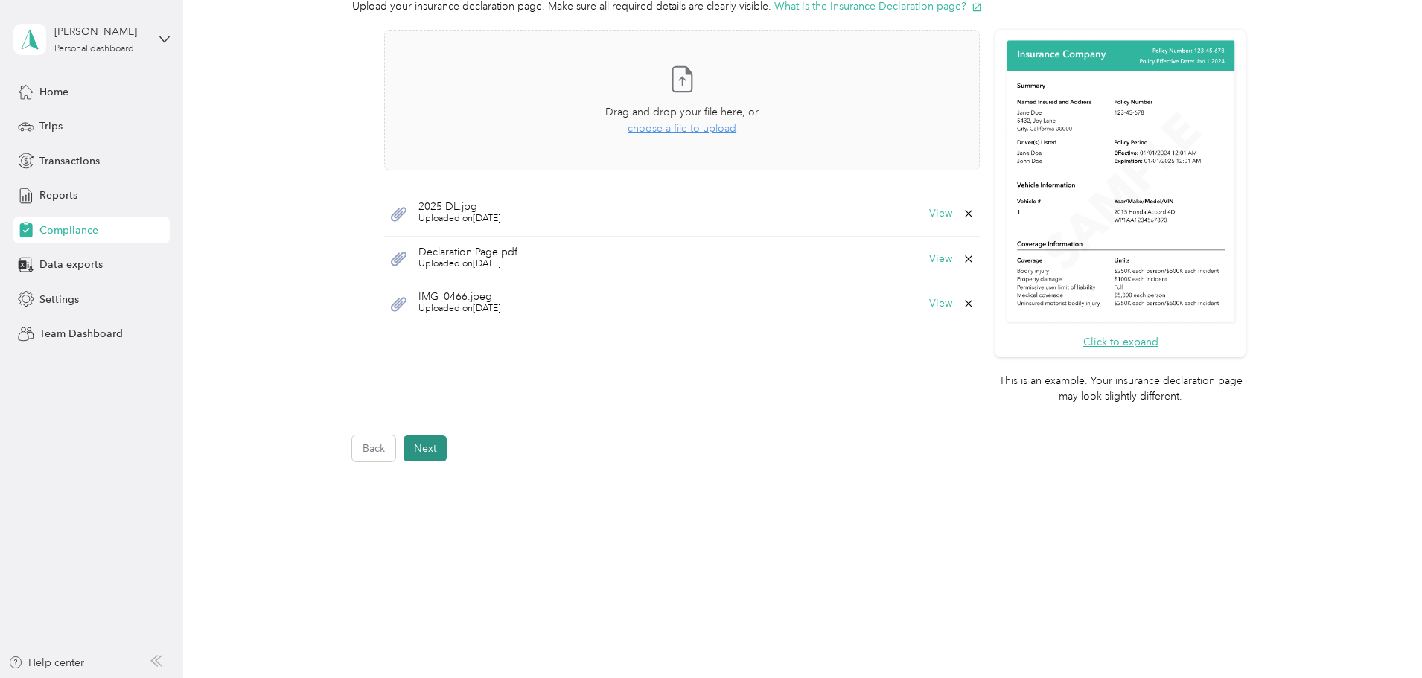
click at [422, 449] on button "Next" at bounding box center [425, 449] width 43 height 26
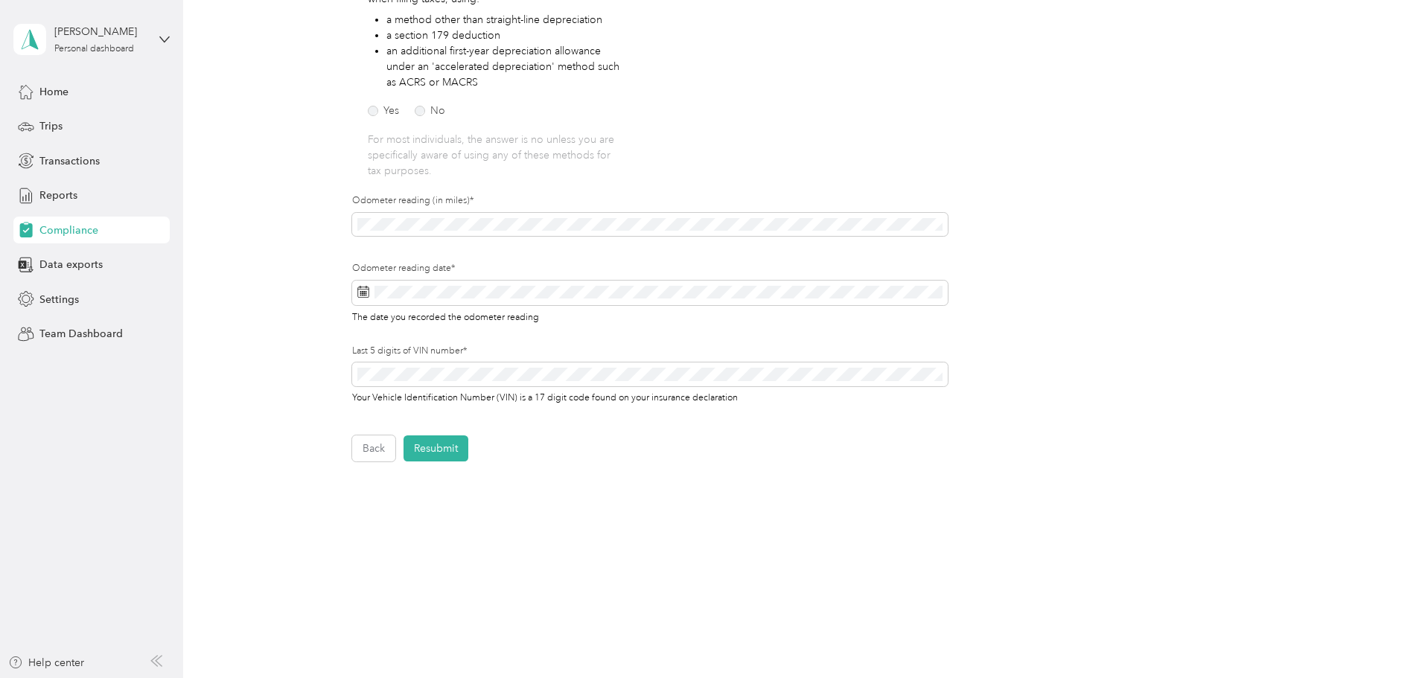
click at [550, 419] on div "Last 5 digits of VIN number* Your Vehicle Identification Number (VIN) is a 17 d…" at bounding box center [650, 385] width 596 height 81
click at [440, 448] on button "Resubmit" at bounding box center [436, 449] width 65 height 26
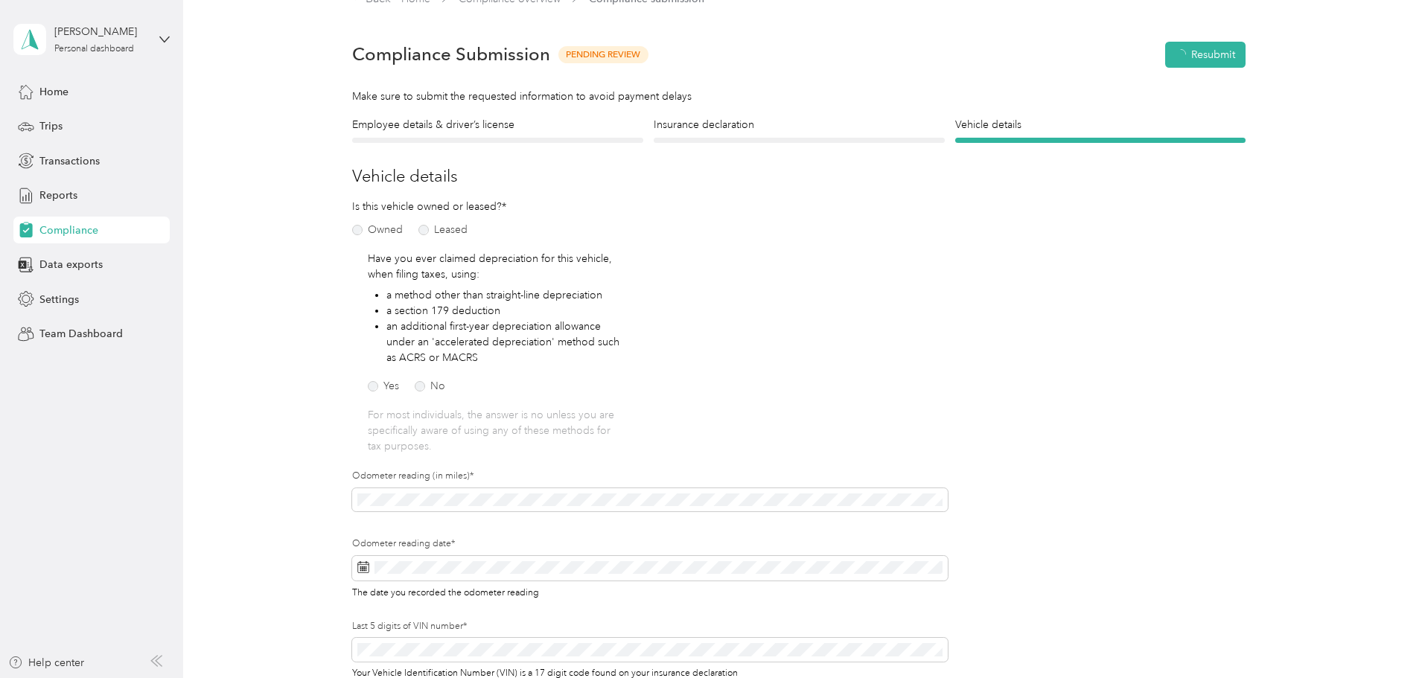
scroll to position [19, 0]
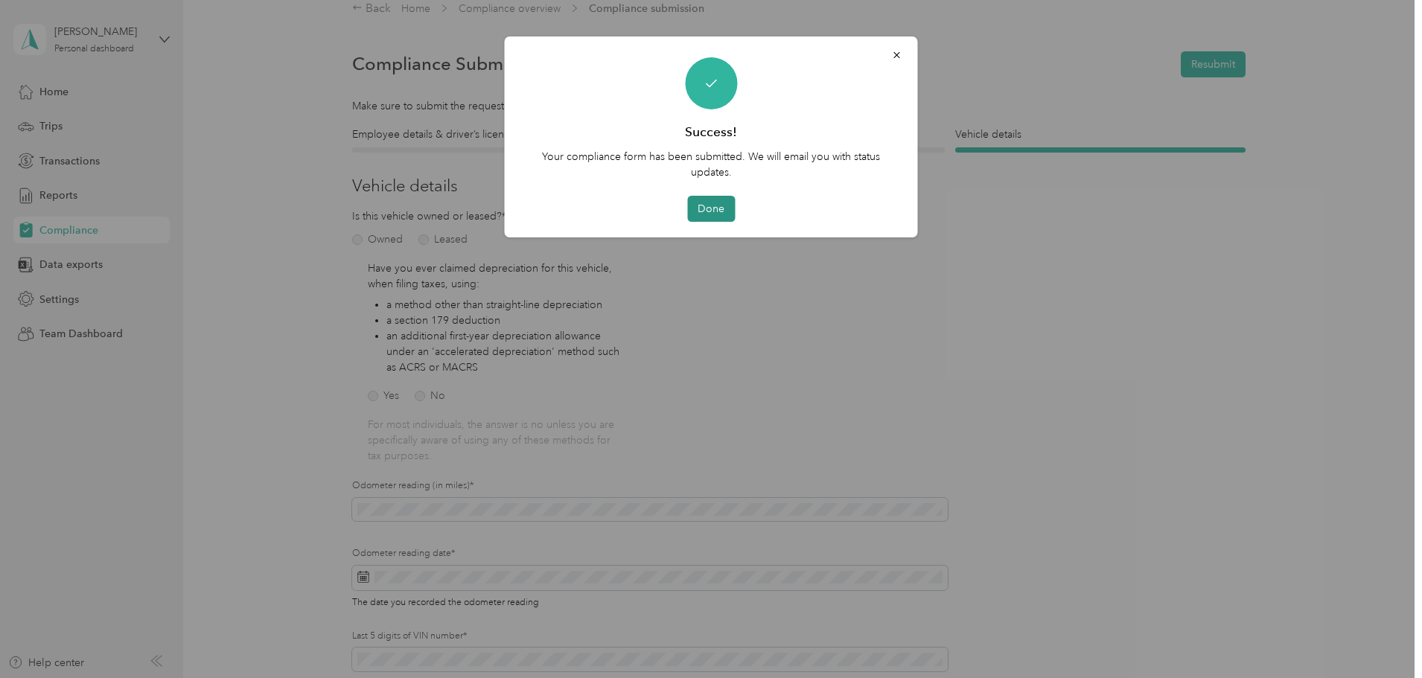
click at [714, 213] on button "Done" at bounding box center [711, 209] width 48 height 26
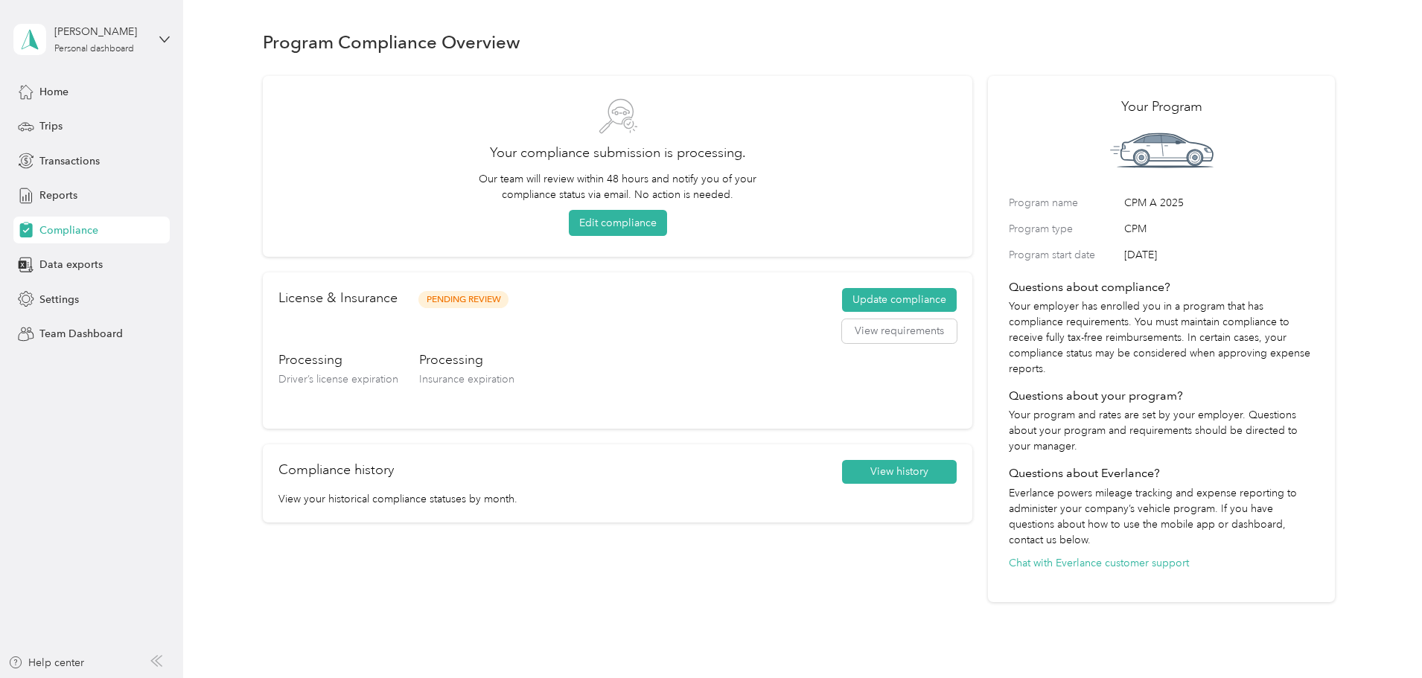
click at [244, 308] on div "Program Compliance Overview Your compliance submission is processing. Our team …" at bounding box center [799, 342] width 1232 height 684
click at [47, 329] on span "Team Dashboard" at bounding box center [80, 334] width 83 height 16
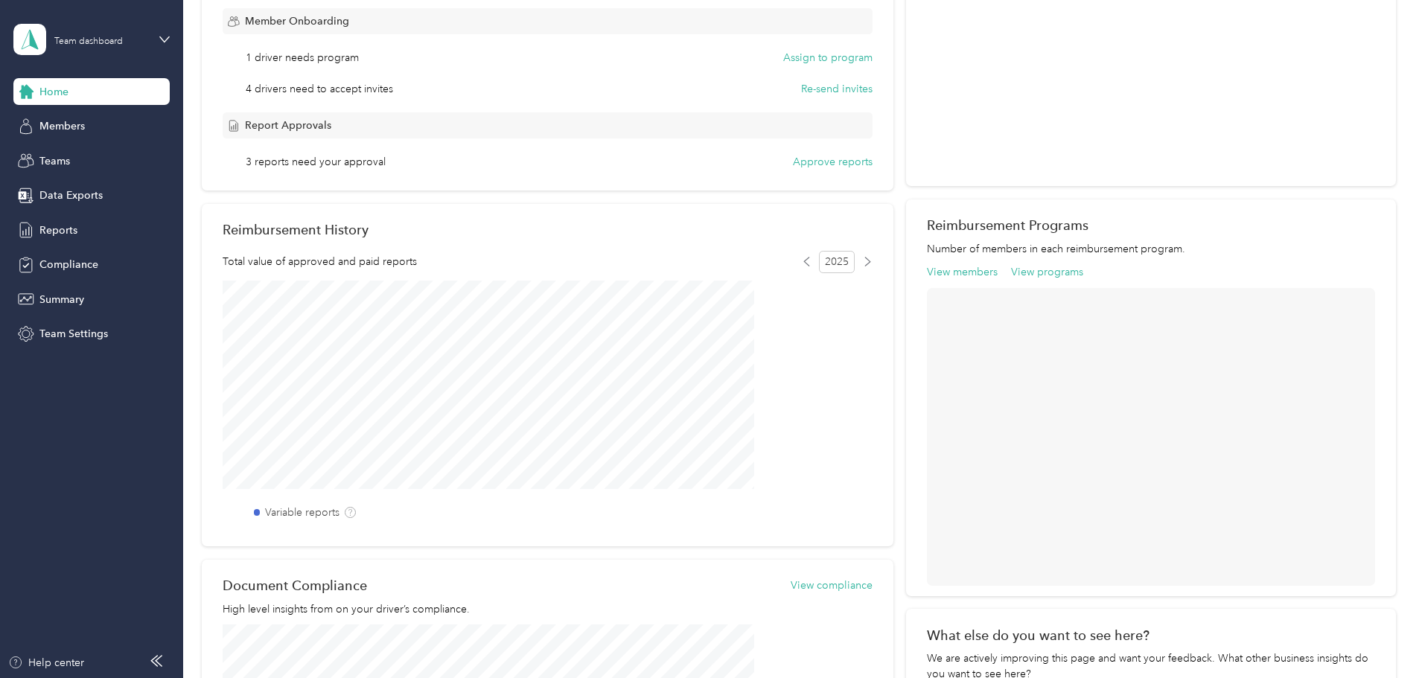
scroll to position [372, 0]
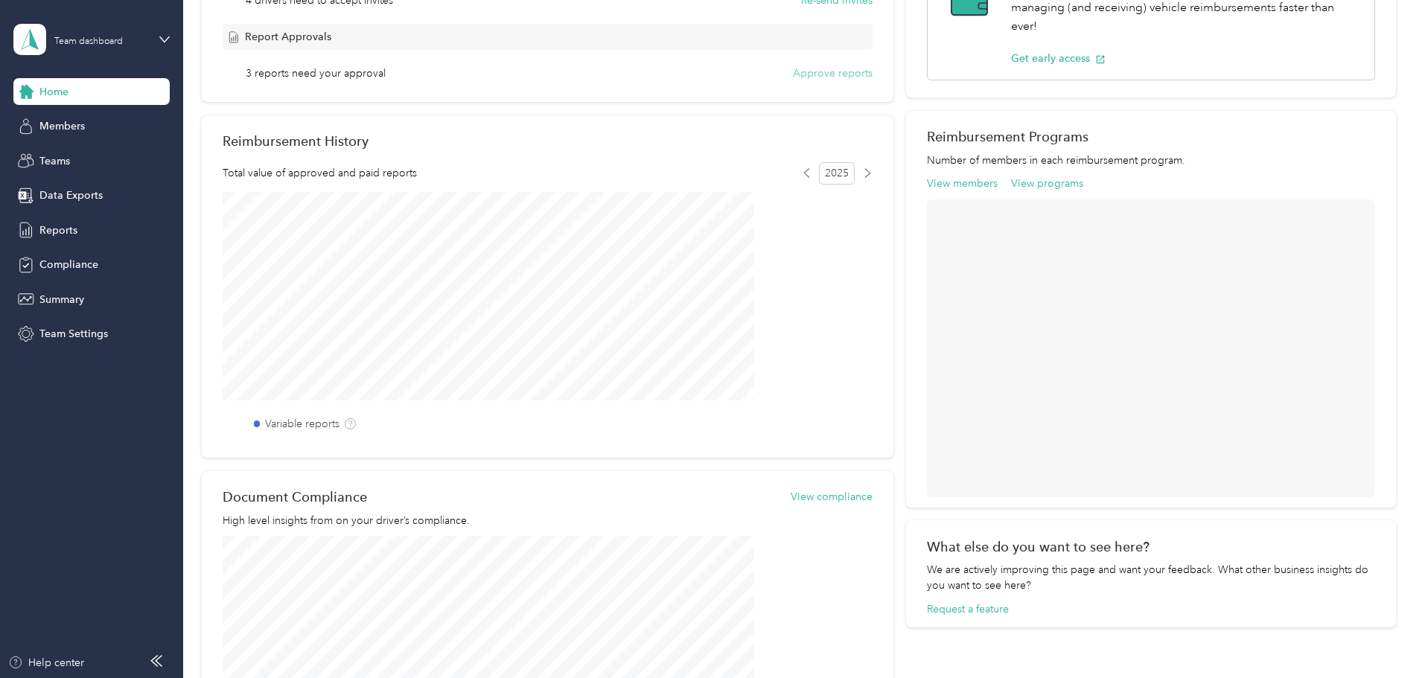
drag, startPoint x: 799, startPoint y: 71, endPoint x: 791, endPoint y: 71, distance: 8.2
click at [793, 71] on button "Approve reports" at bounding box center [833, 74] width 80 height 16
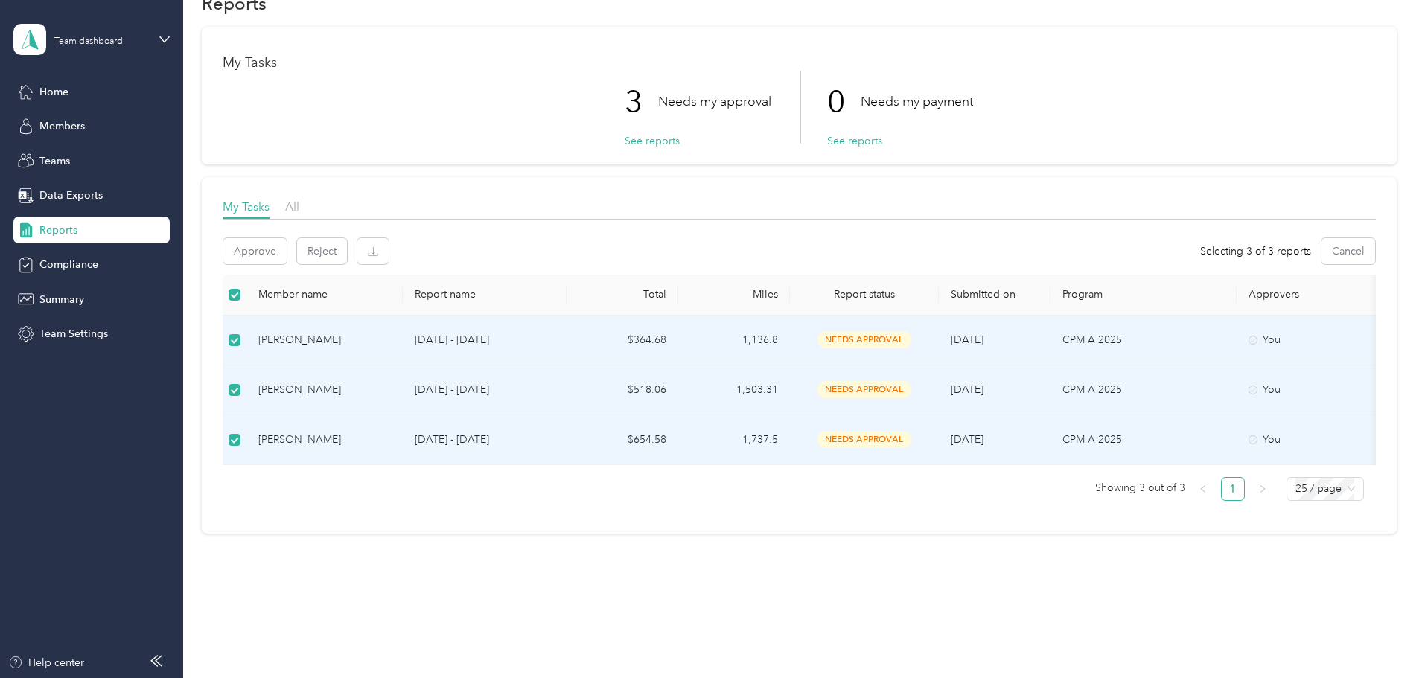
scroll to position [59, 0]
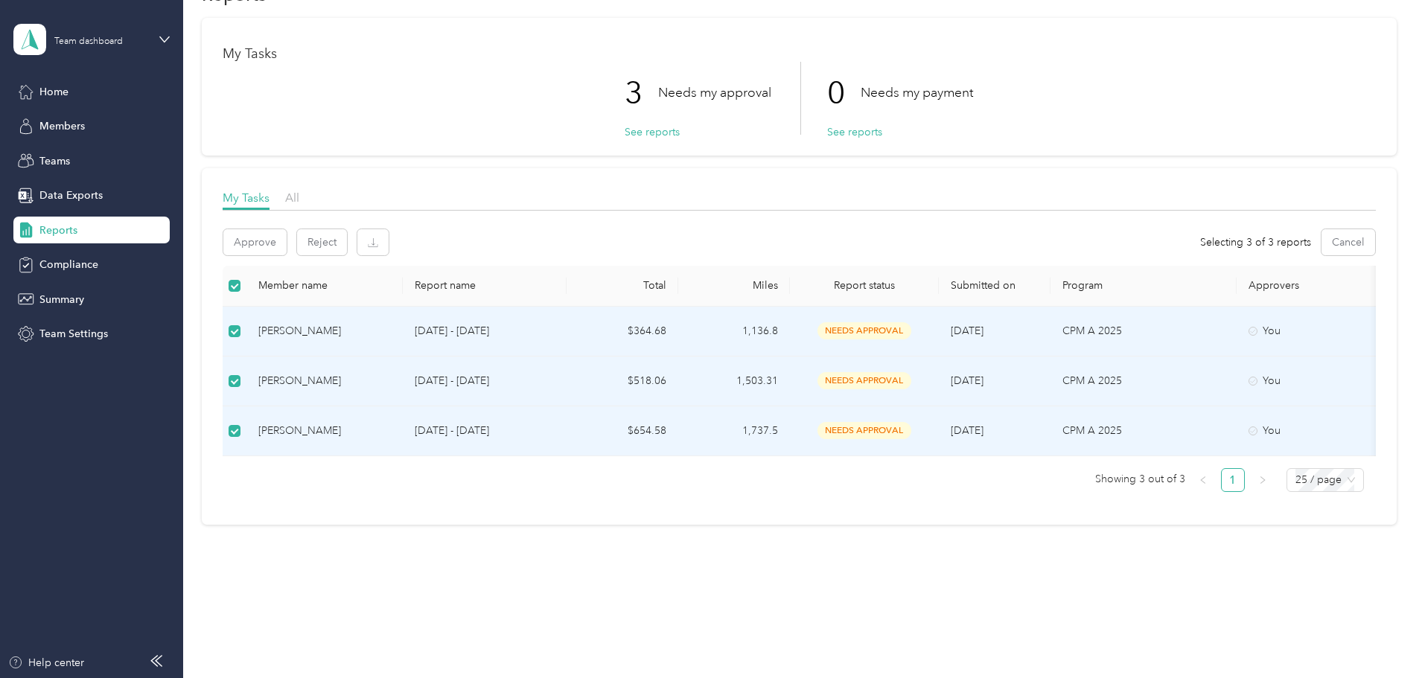
click at [391, 423] on div "Kimberly Wood" at bounding box center [324, 431] width 133 height 16
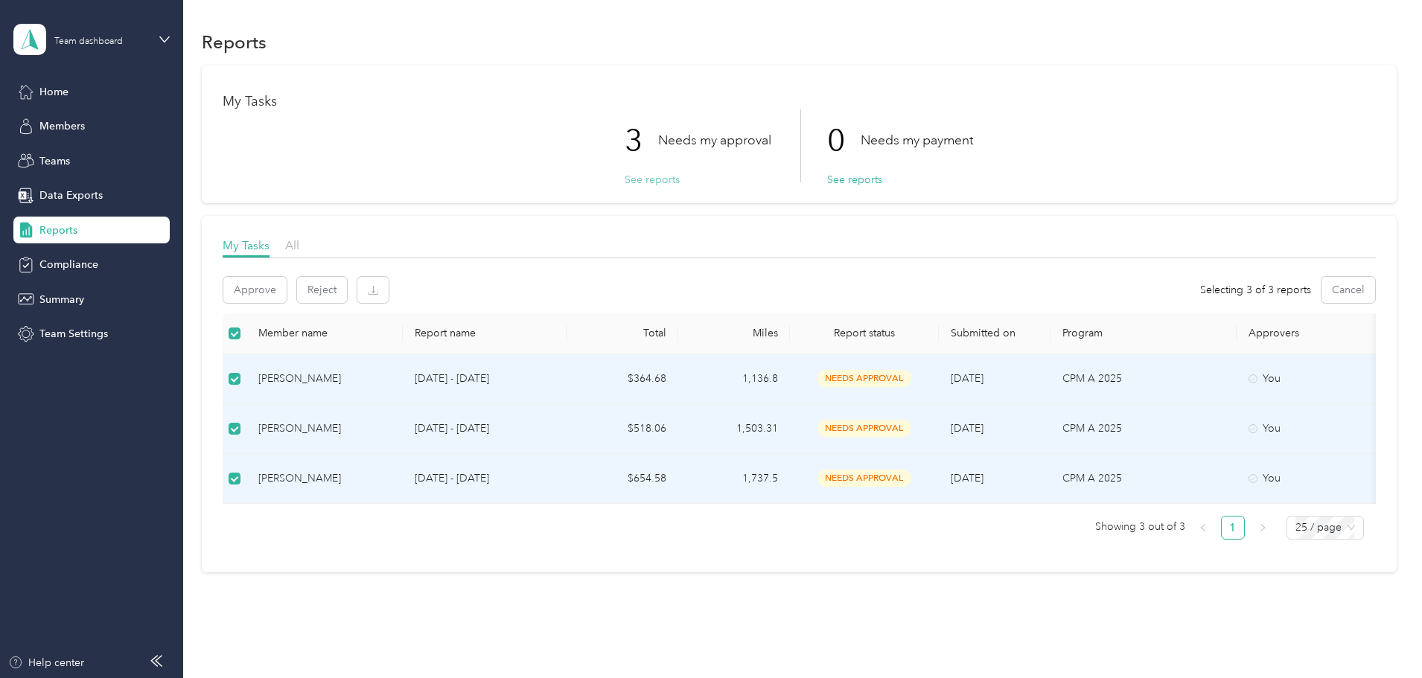
click at [646, 177] on button "See reports" at bounding box center [652, 180] width 55 height 16
click at [374, 476] on div "Kimberly Wood" at bounding box center [324, 479] width 133 height 16
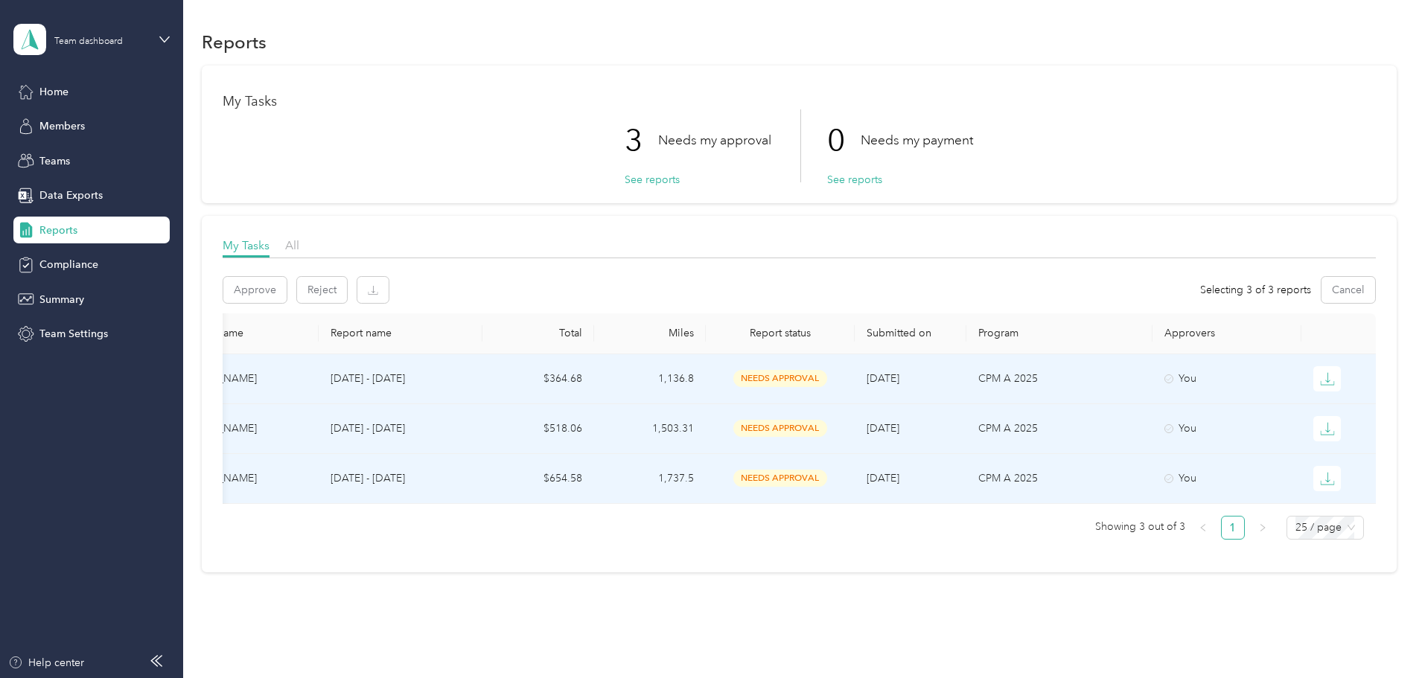
scroll to position [0, 287]
click at [1320, 475] on icon "button" at bounding box center [1327, 478] width 15 height 15
click at [1227, 502] on div "PDF" at bounding box center [1236, 506] width 31 height 16
click at [1316, 39] on p "Success! Check your inbox for the report in the file 14CEBC456-0001.pdf!" at bounding box center [1277, 48] width 191 height 55
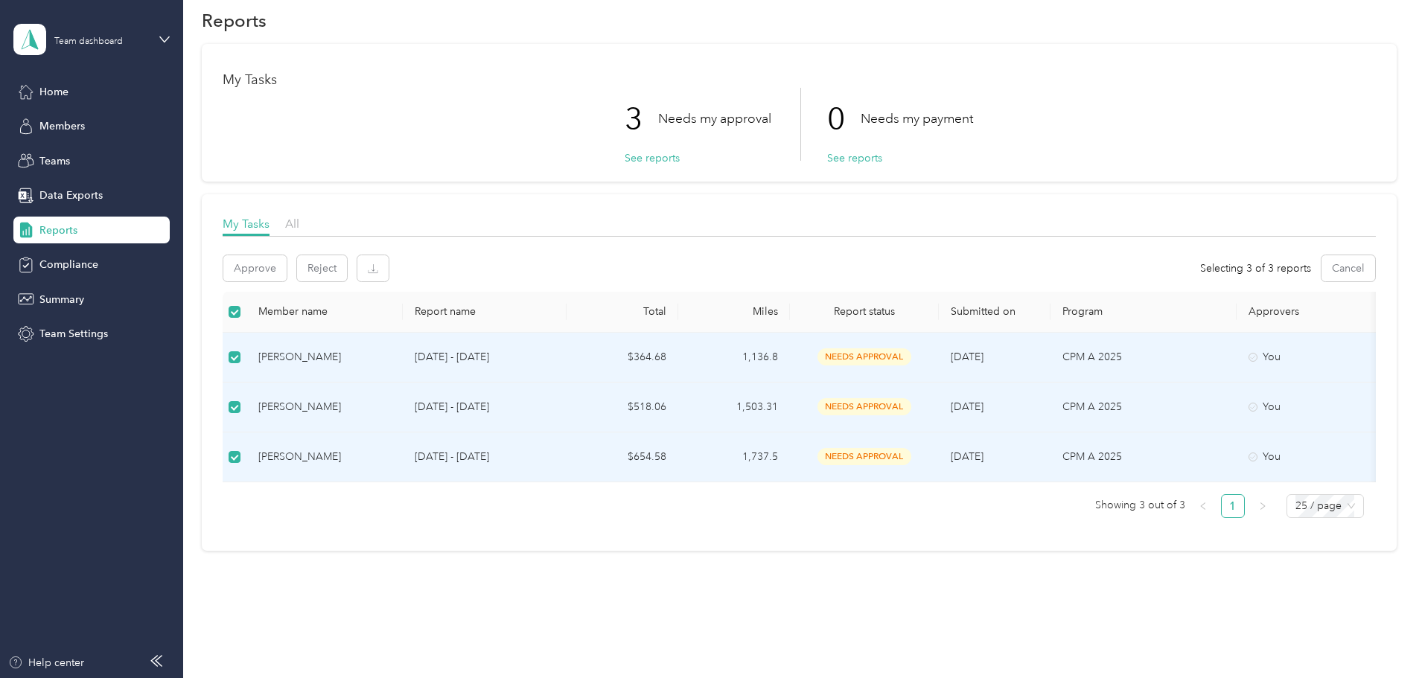
scroll to position [59, 0]
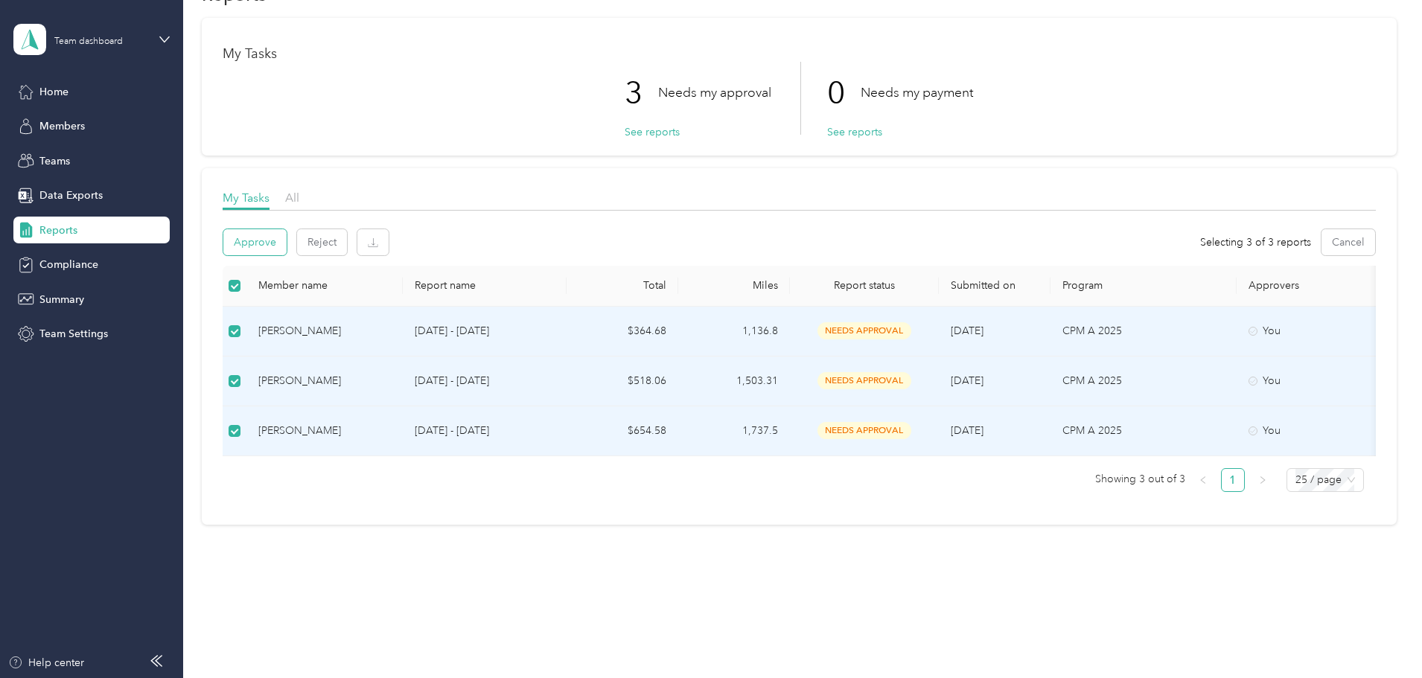
click at [287, 230] on button "Approve" at bounding box center [254, 242] width 63 height 26
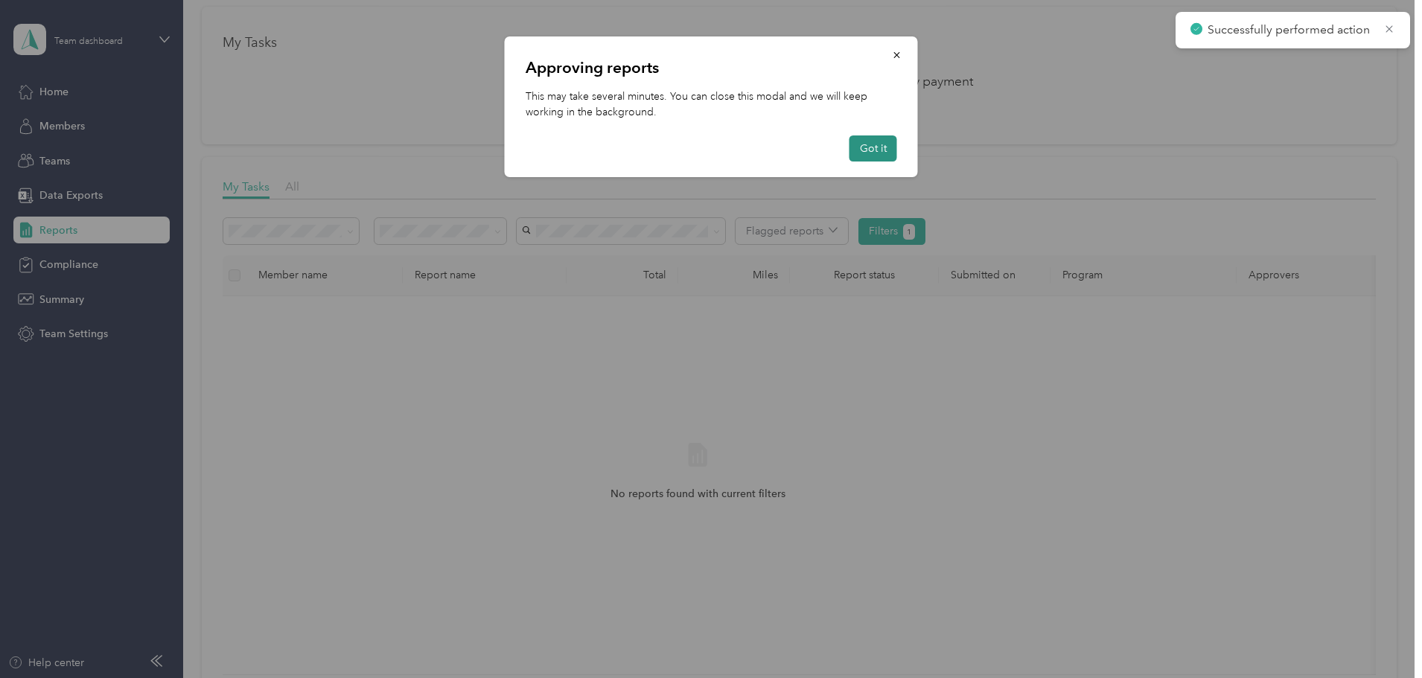
click at [872, 151] on button "Got it" at bounding box center [874, 149] width 48 height 26
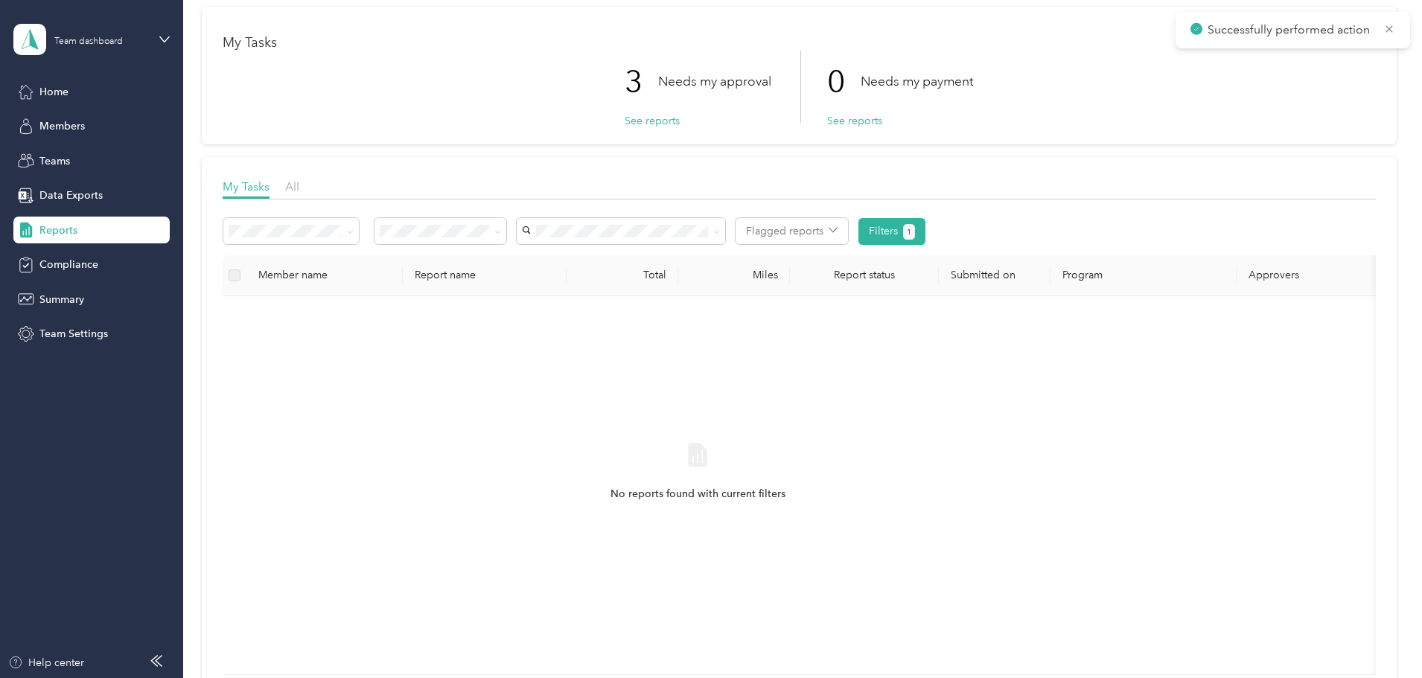
scroll to position [0, 0]
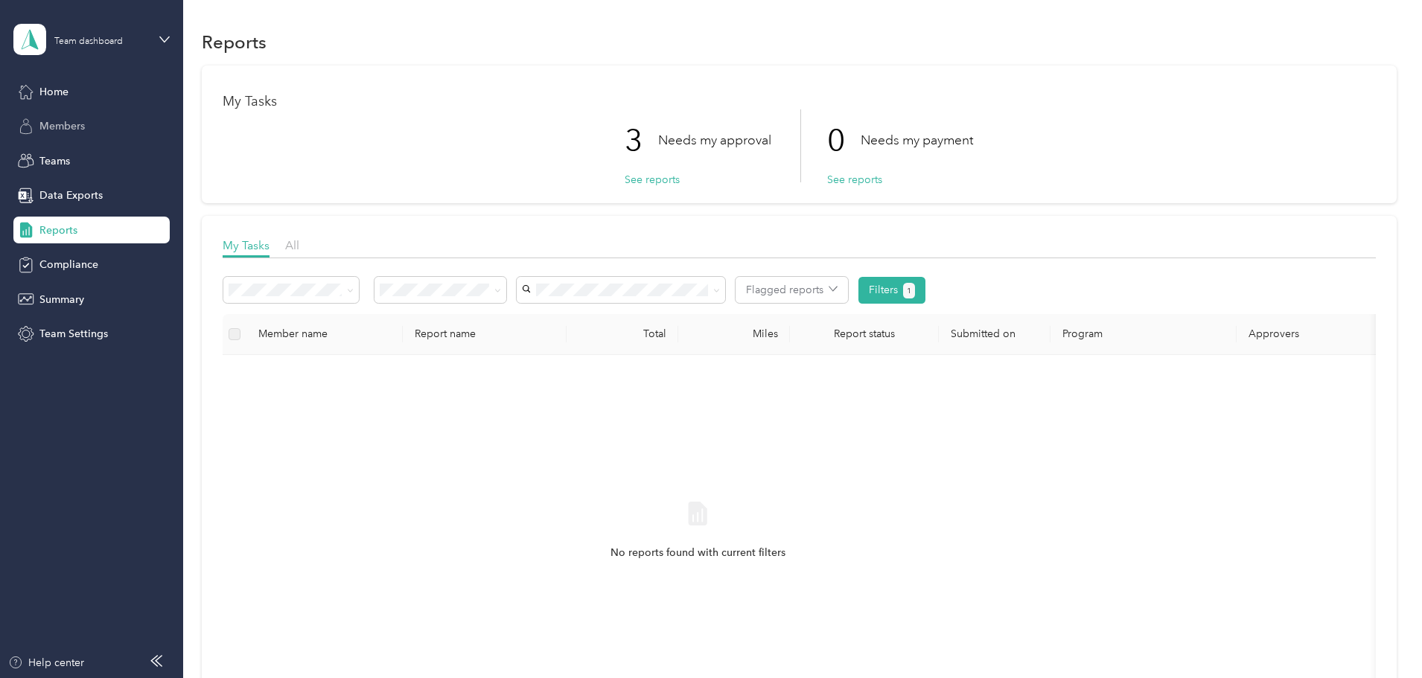
click at [57, 119] on span "Members" at bounding box center [61, 126] width 45 height 16
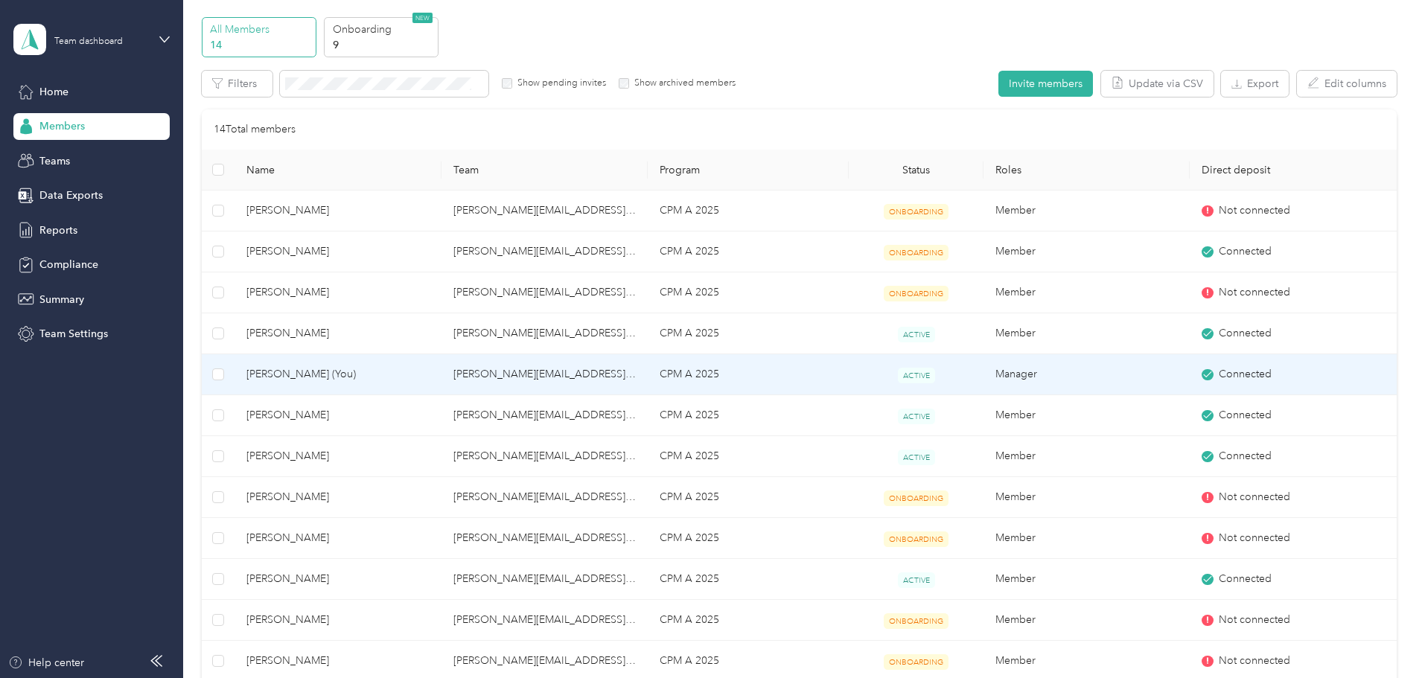
scroll to position [74, 0]
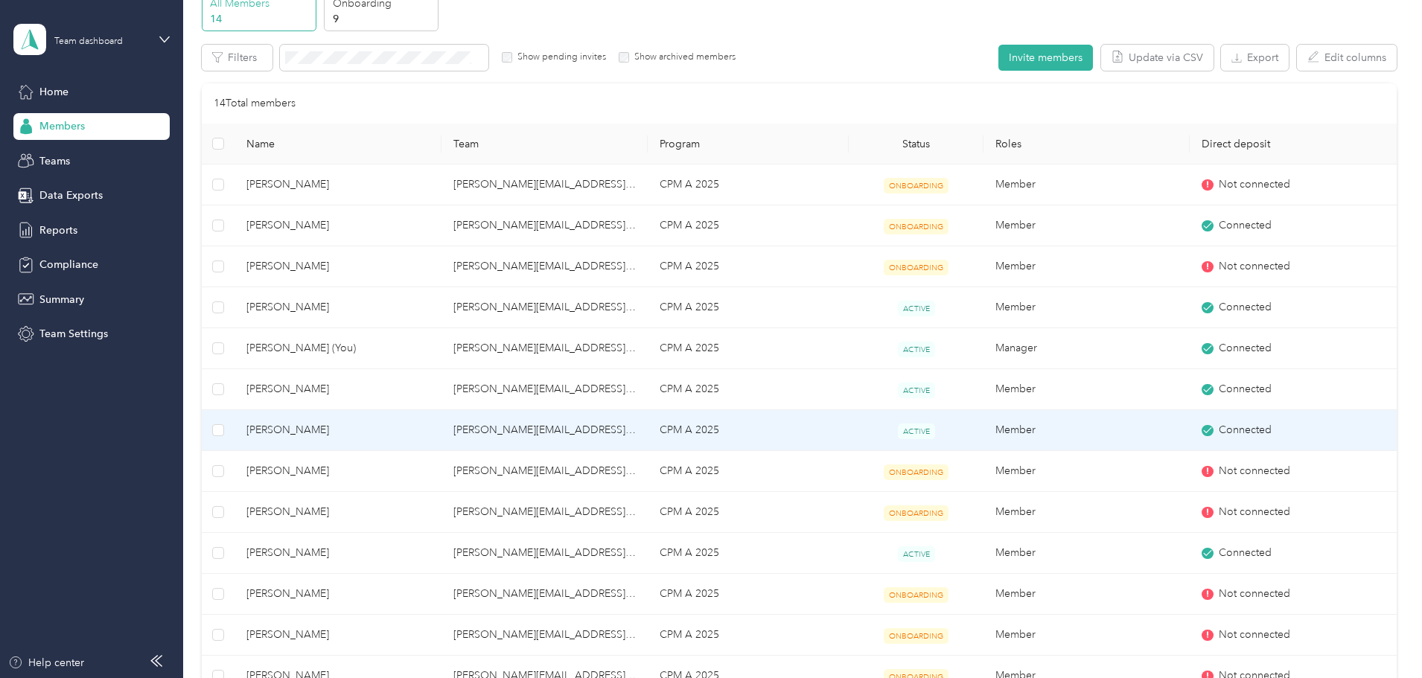
click at [372, 427] on span "Cara Domangue" at bounding box center [338, 430] width 182 height 16
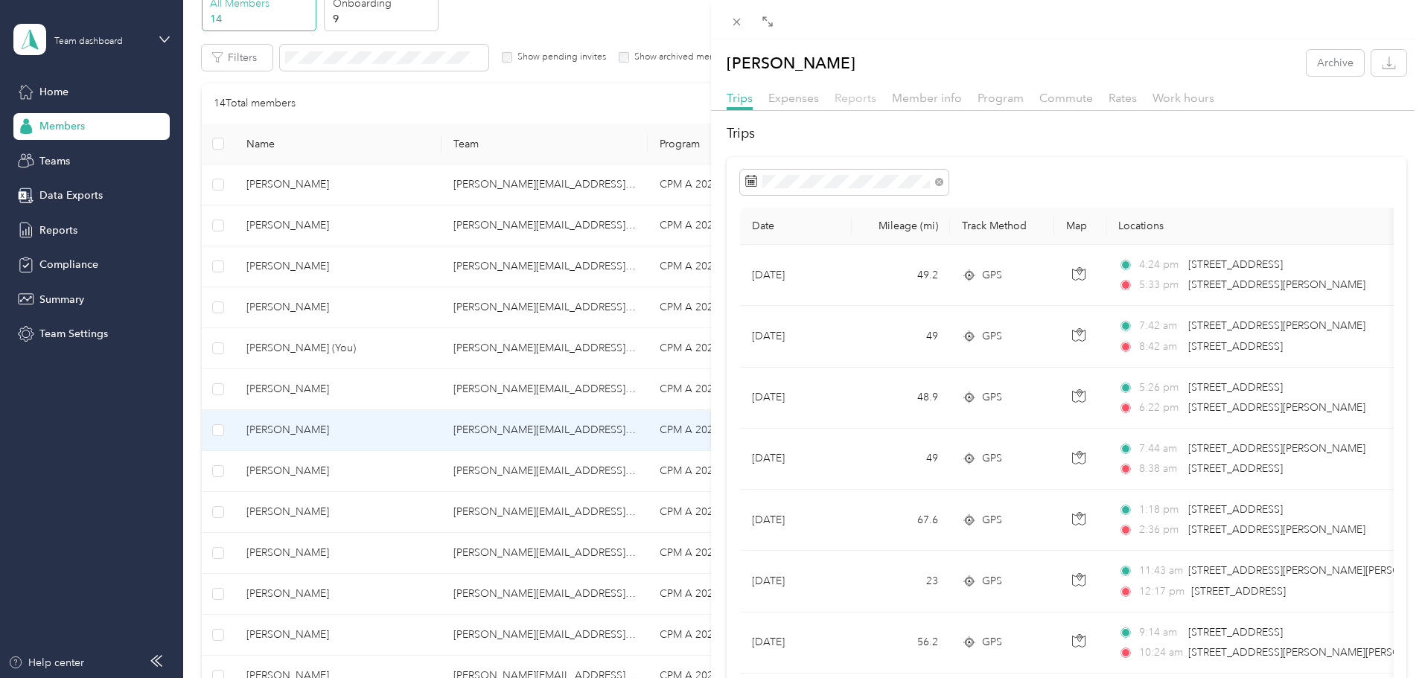
click at [871, 98] on span "Reports" at bounding box center [856, 98] width 42 height 14
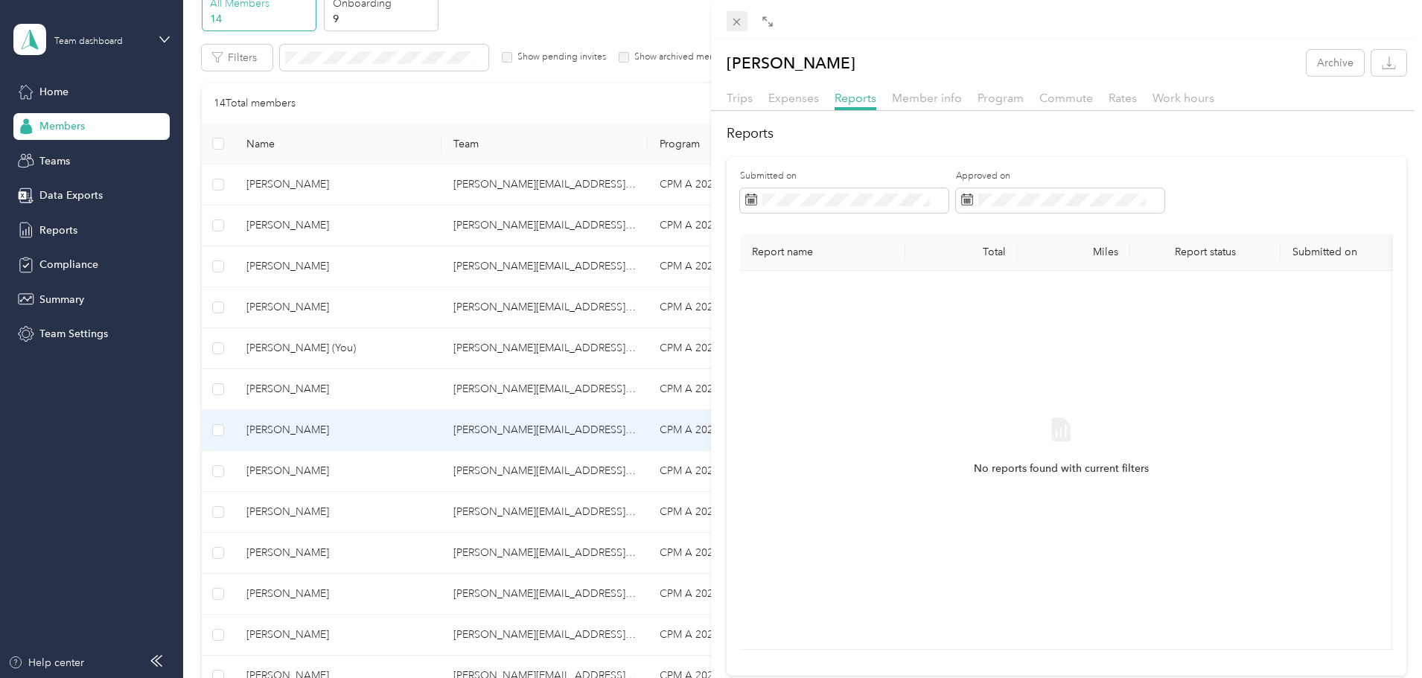
click at [741, 26] on icon at bounding box center [737, 22] width 13 height 13
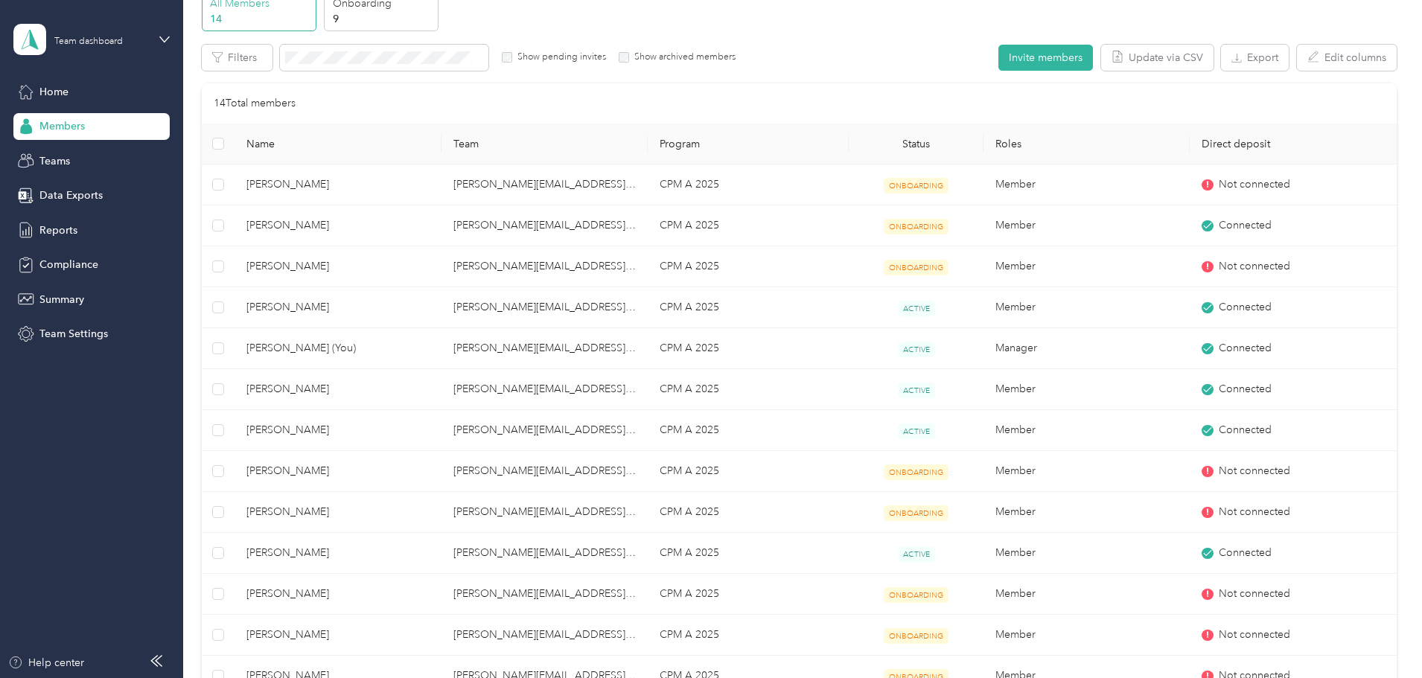
click at [250, 74] on div "All Members 14 Onboarding 9 NEW Edit role Edit team Export Selected 0 of 14 mem…" at bounding box center [799, 395] width 1195 height 808
